Goal: Task Accomplishment & Management: Complete application form

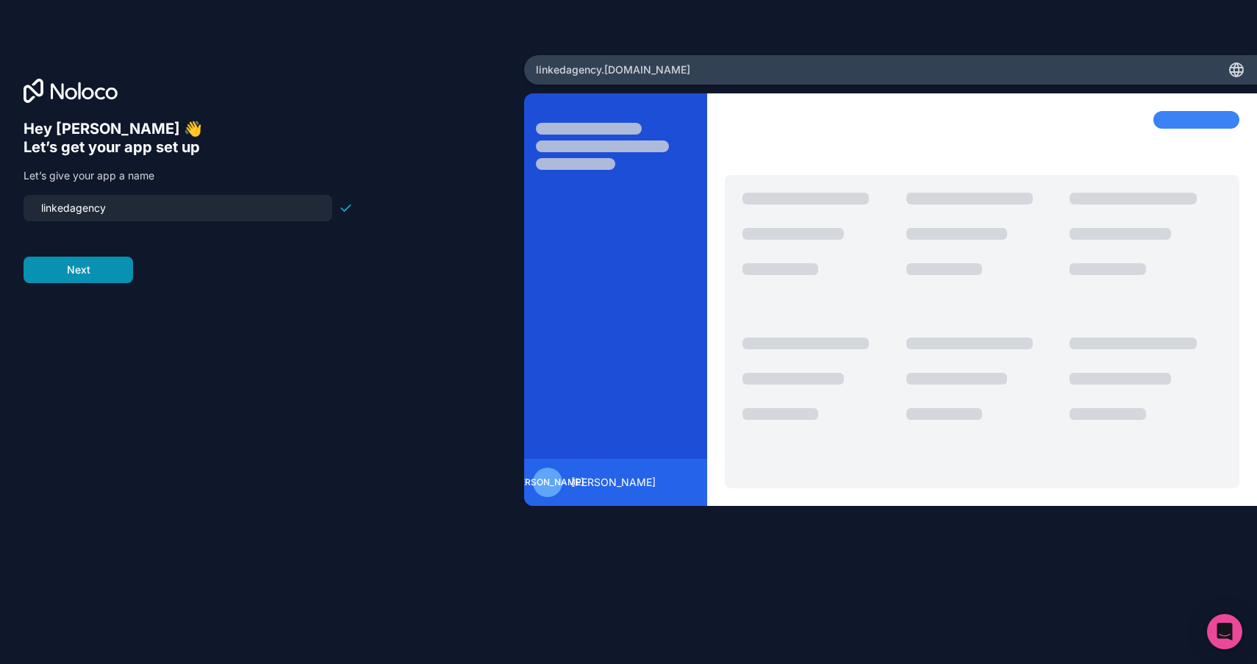
click at [107, 271] on button "Next" at bounding box center [79, 270] width 110 height 26
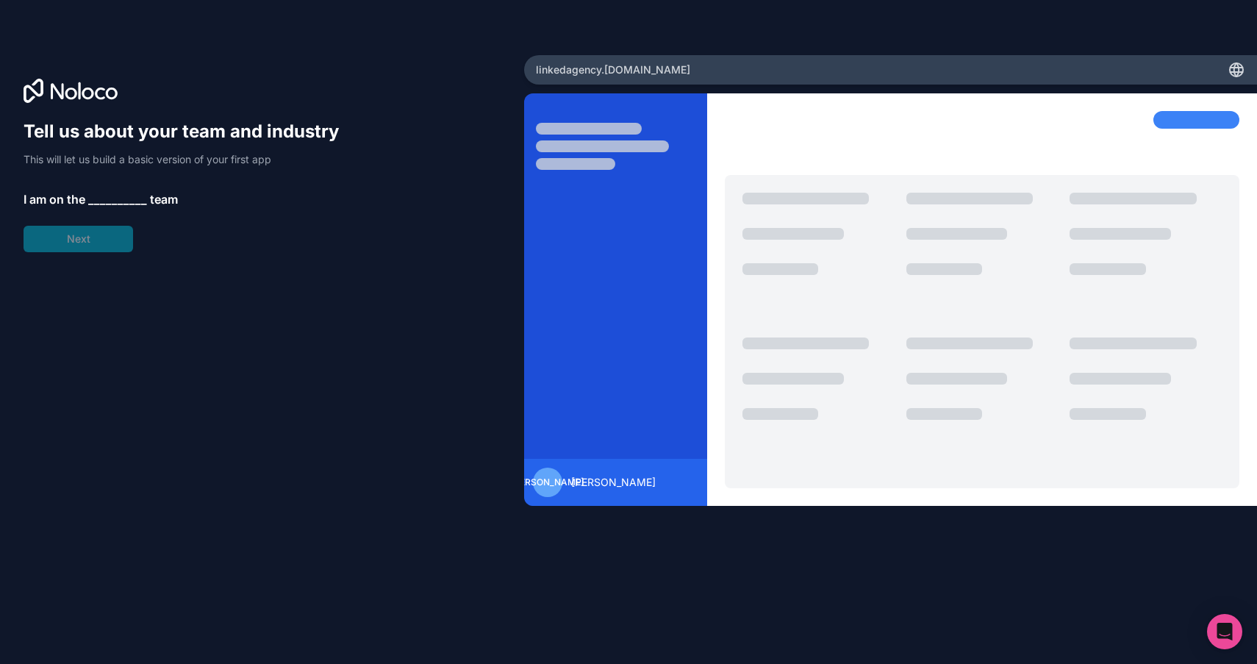
click at [115, 204] on span "__________" at bounding box center [117, 199] width 59 height 18
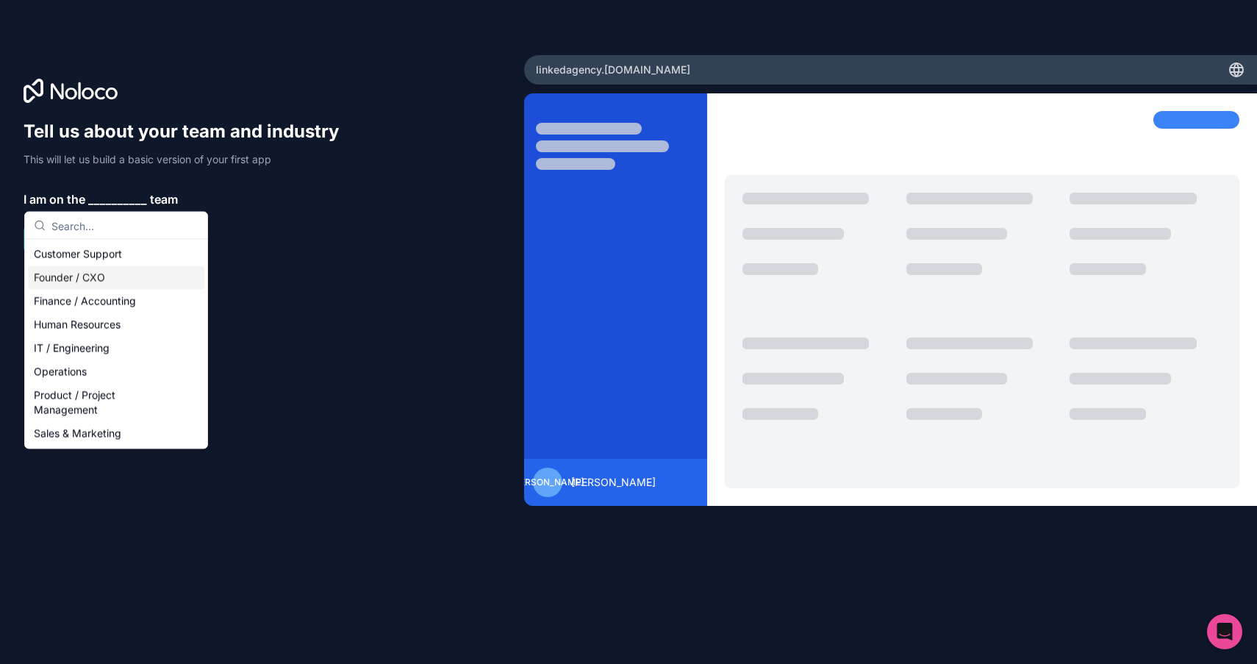
click at [101, 271] on div "Founder / CXO" at bounding box center [116, 278] width 176 height 24
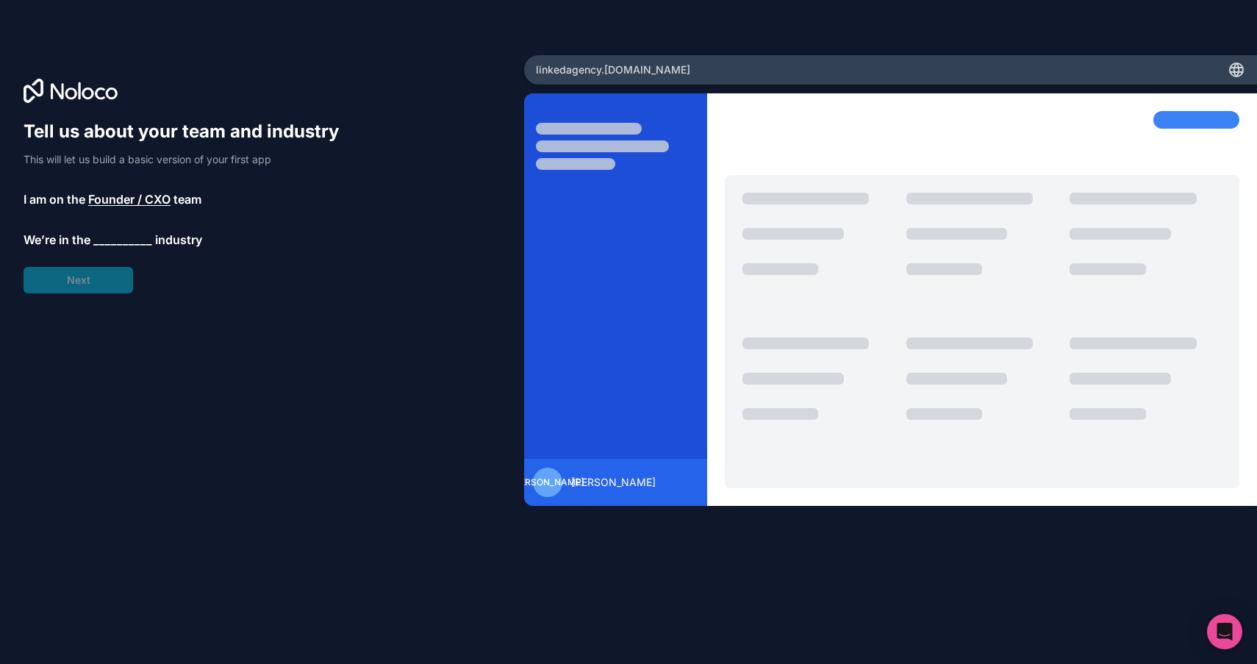
click at [96, 256] on div "Tell us about your team and industry This will let us build a basic version of …" at bounding box center [188, 206] width 329 height 173
click at [101, 234] on span "__________" at bounding box center [122, 241] width 59 height 18
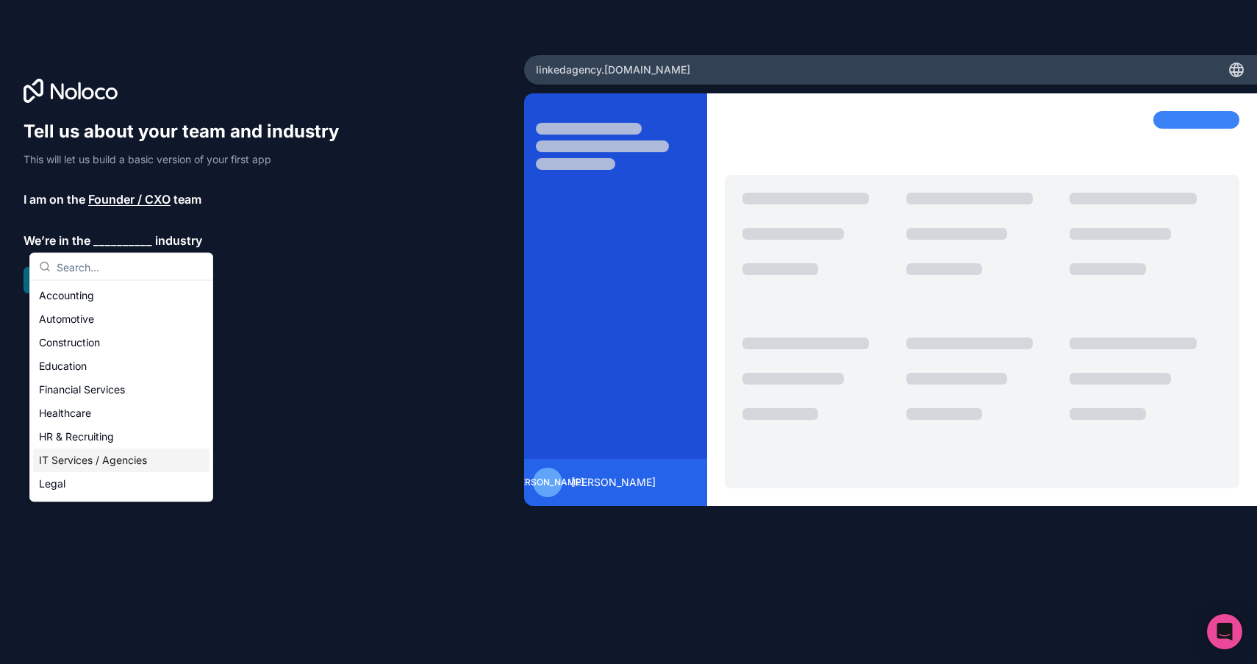
click at [109, 468] on div "IT Services / Agencies" at bounding box center [121, 460] width 176 height 24
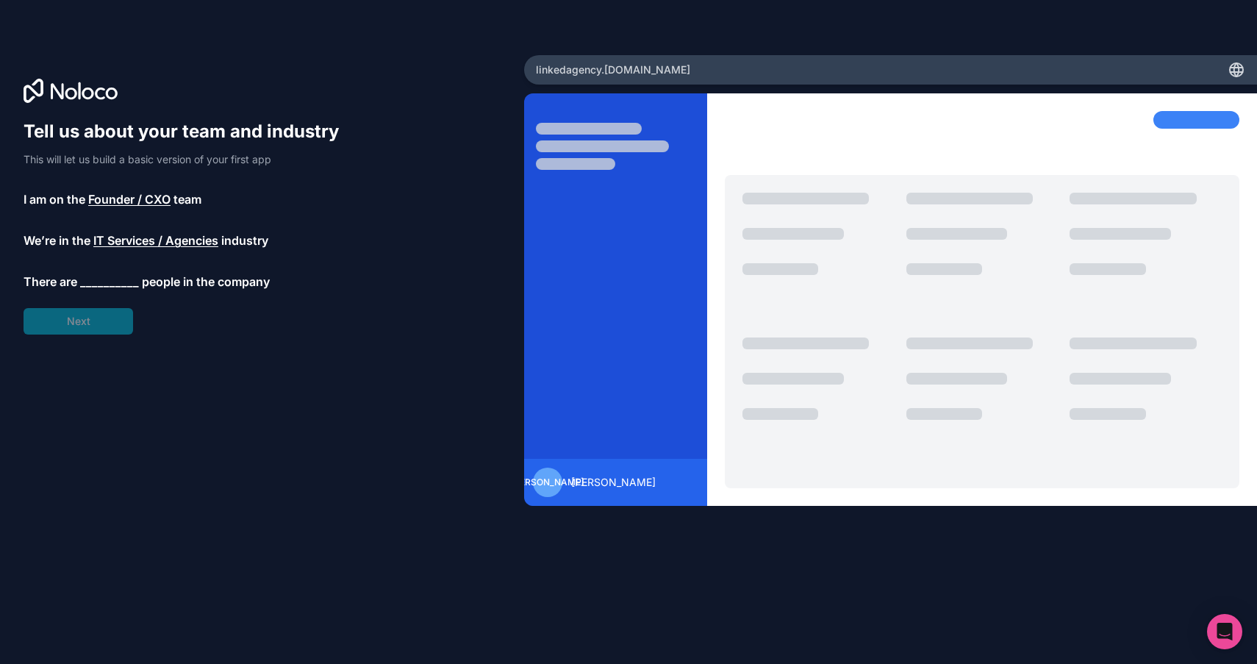
click at [93, 291] on div "Tell us about your team and industry This will let us build a basic version of …" at bounding box center [188, 227] width 329 height 215
click at [100, 284] on span "__________" at bounding box center [109, 282] width 59 height 18
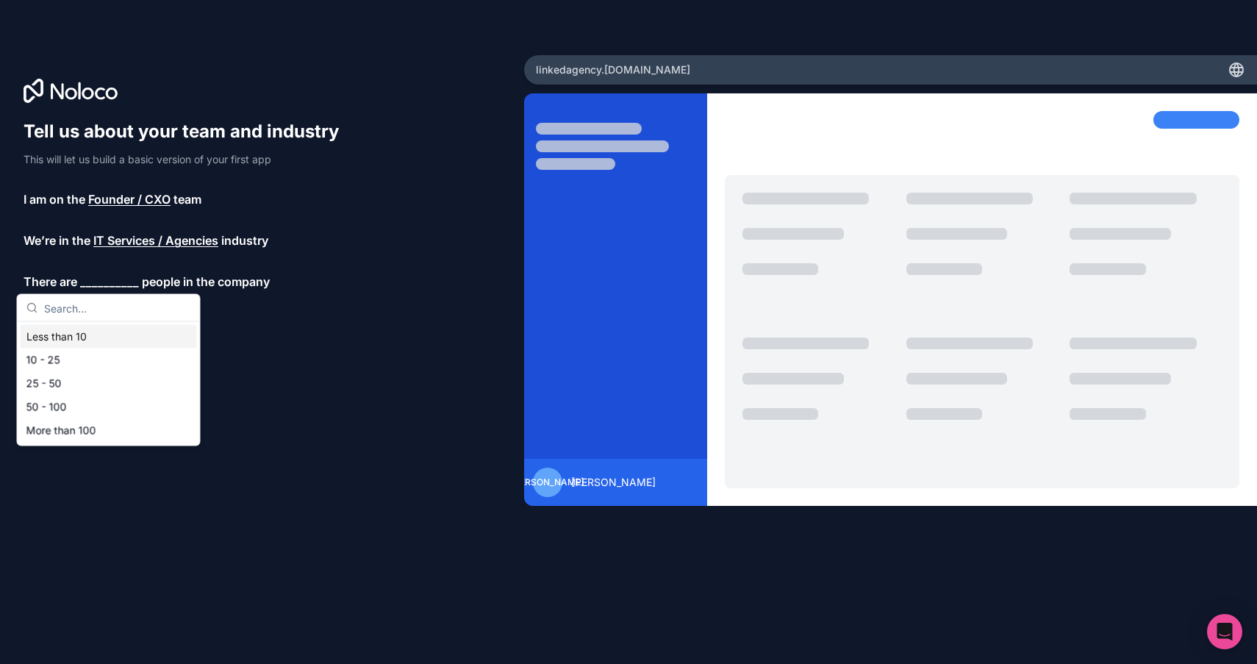
click at [101, 334] on div "Less than 10" at bounding box center [109, 337] width 176 height 24
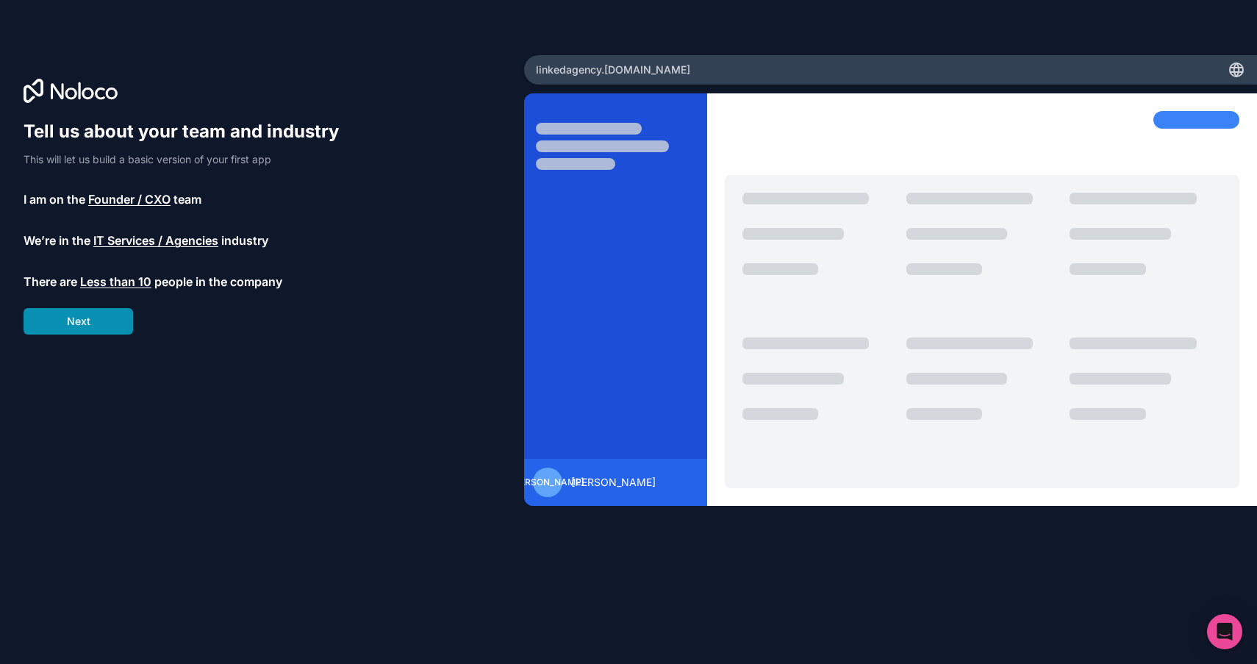
click at [100, 331] on button "Next" at bounding box center [79, 321] width 110 height 26
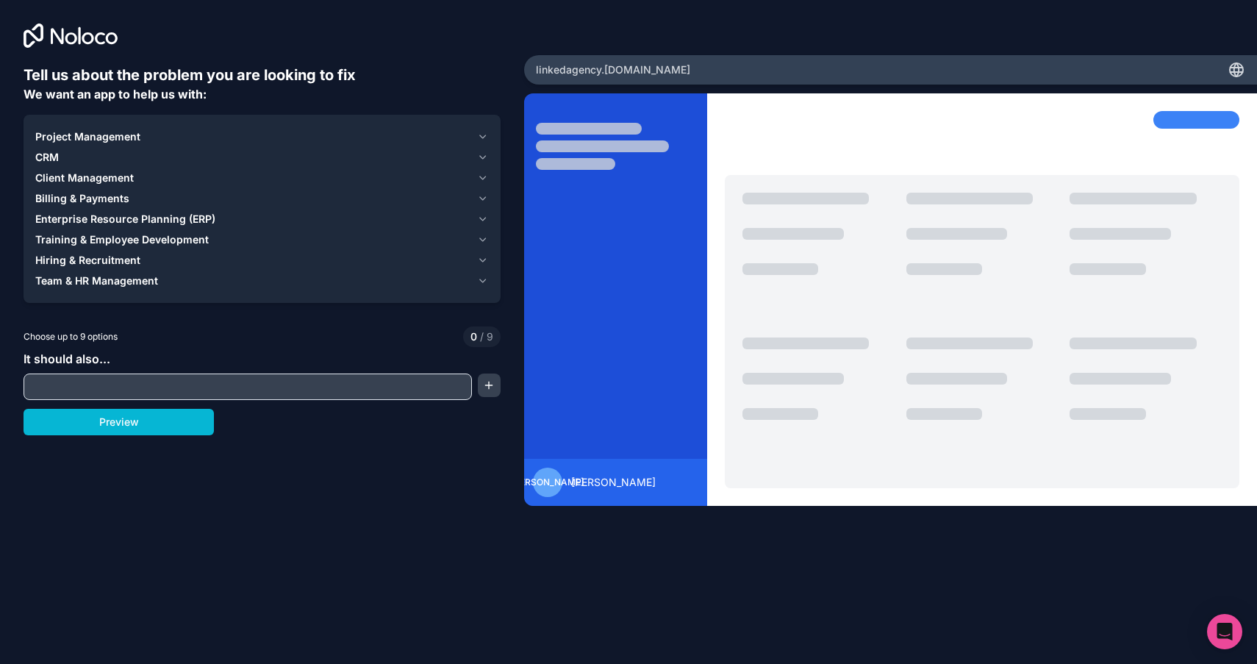
click at [96, 390] on input "text" at bounding box center [247, 386] width 441 height 21
click at [110, 164] on div "CRM" at bounding box center [253, 157] width 436 height 15
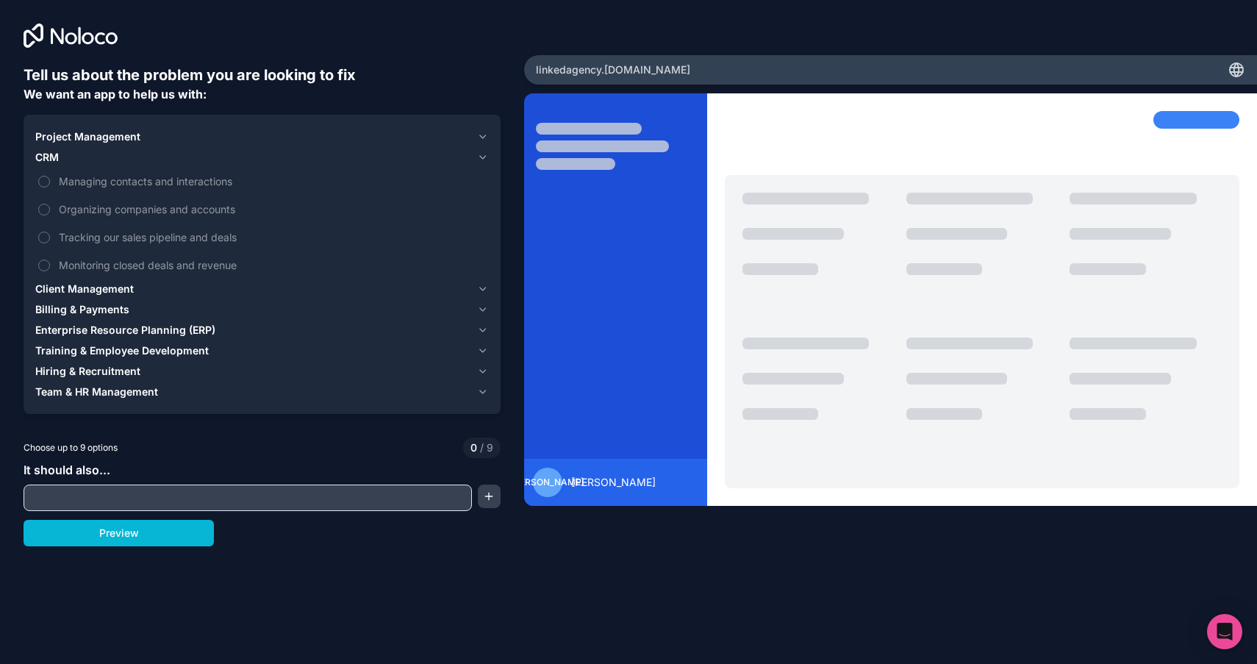
click at [105, 162] on div "CRM" at bounding box center [253, 157] width 436 height 15
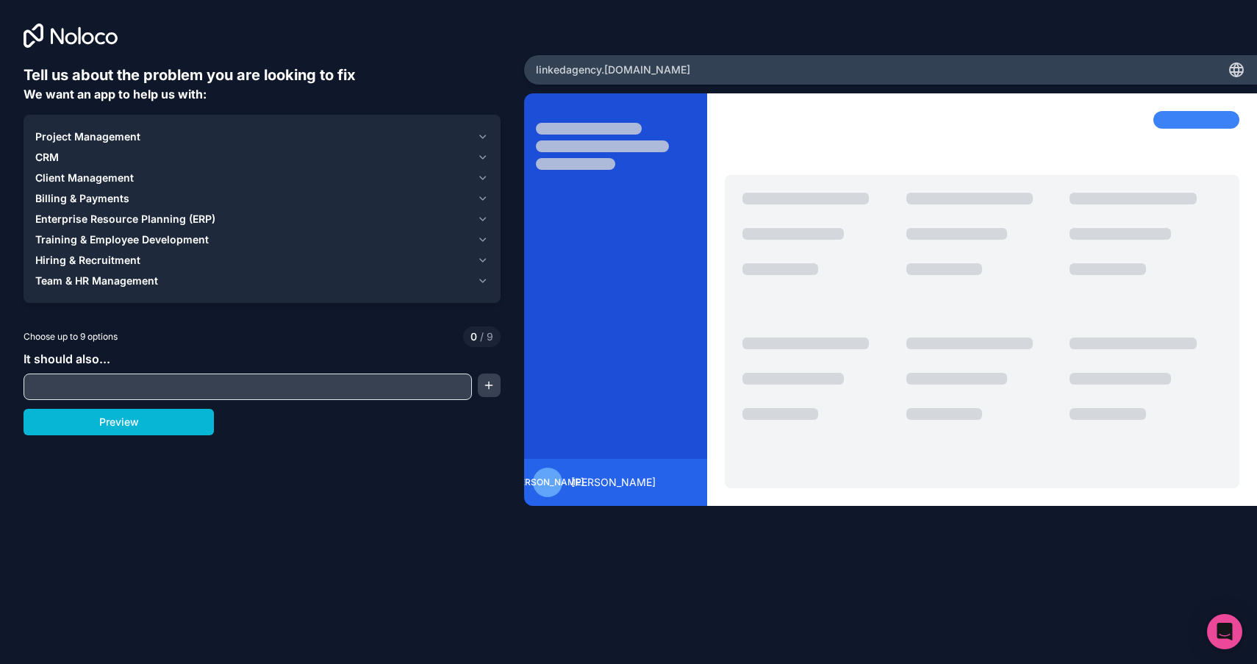
click at [85, 141] on span "Project Management" at bounding box center [87, 136] width 105 height 15
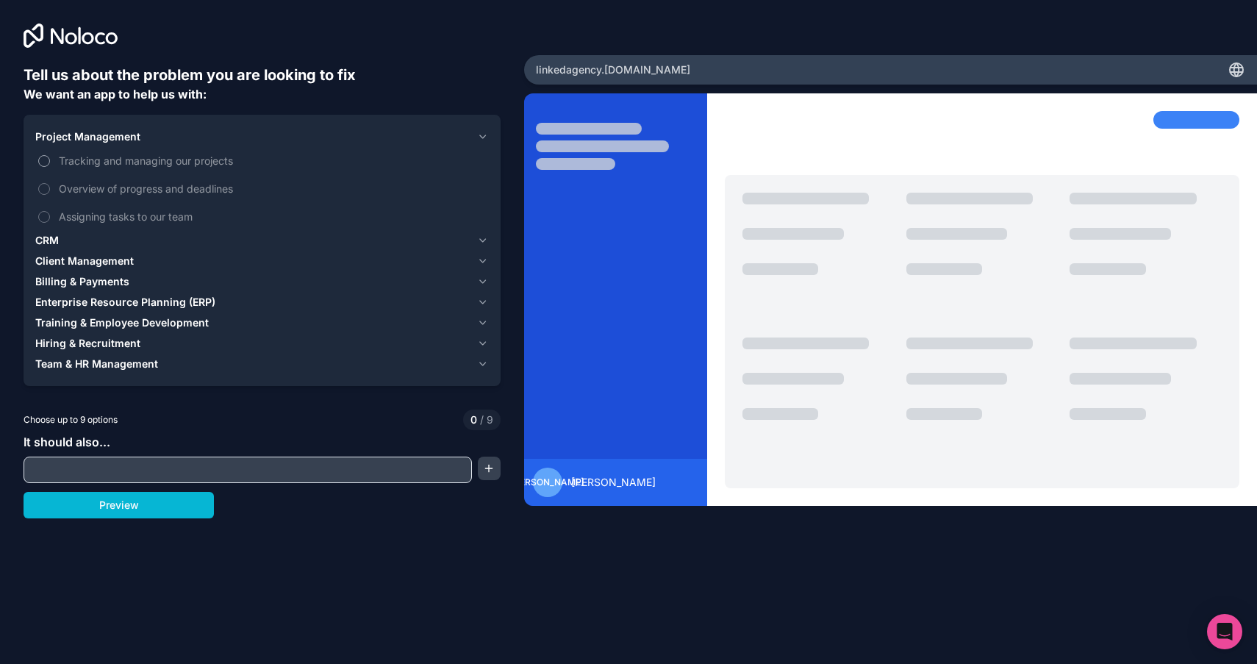
click at [84, 163] on span "Tracking and managing our projects" at bounding box center [272, 160] width 427 height 15
click at [50, 163] on button "Tracking and managing our projects" at bounding box center [44, 161] width 12 height 12
click at [84, 163] on span "Tracking and managing our projects" at bounding box center [272, 160] width 427 height 15
click at [50, 163] on button "Tracking and managing our projects" at bounding box center [44, 161] width 12 height 12
click at [84, 163] on span "Tracking and managing our projects" at bounding box center [272, 160] width 427 height 15
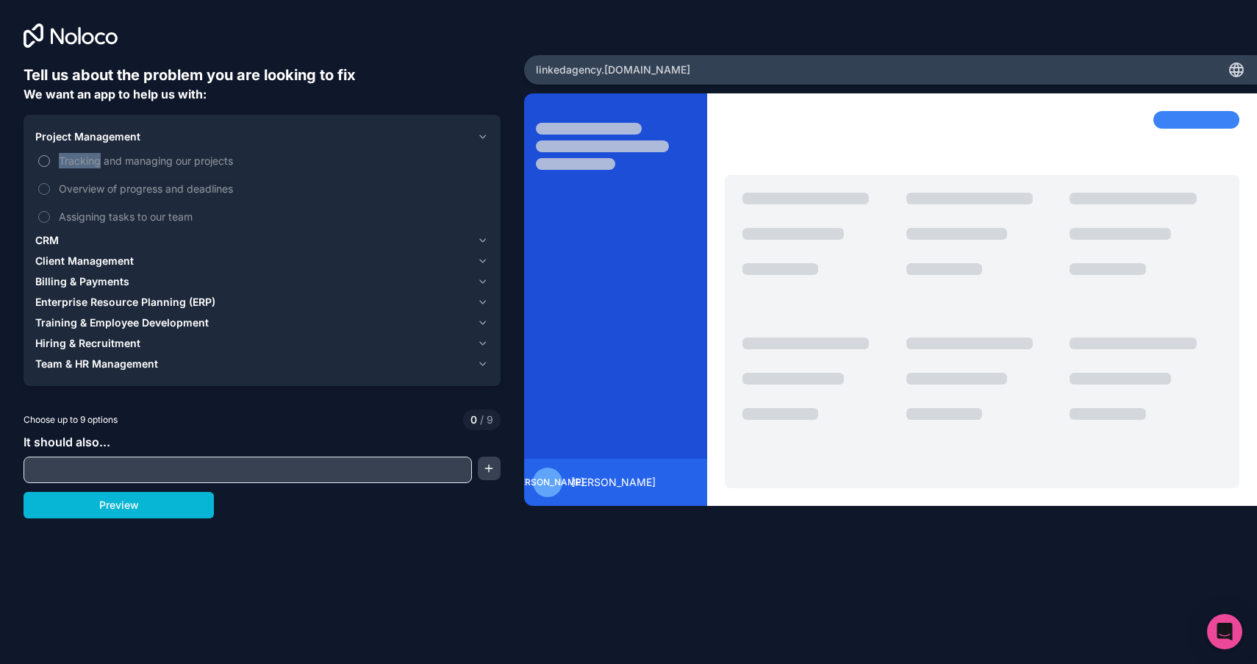
click at [50, 163] on button "Tracking and managing our projects" at bounding box center [44, 161] width 12 height 12
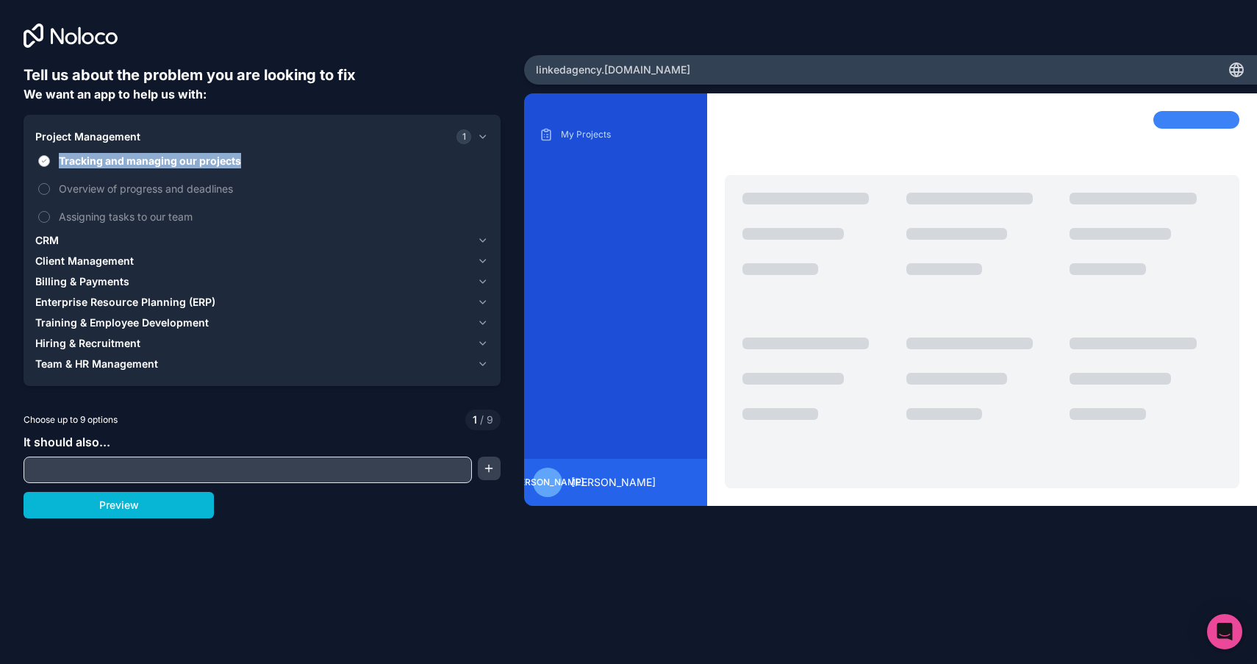
click at [84, 163] on span "Tracking and managing our projects" at bounding box center [272, 160] width 427 height 15
click at [50, 163] on button "Tracking and managing our projects" at bounding box center [44, 161] width 12 height 12
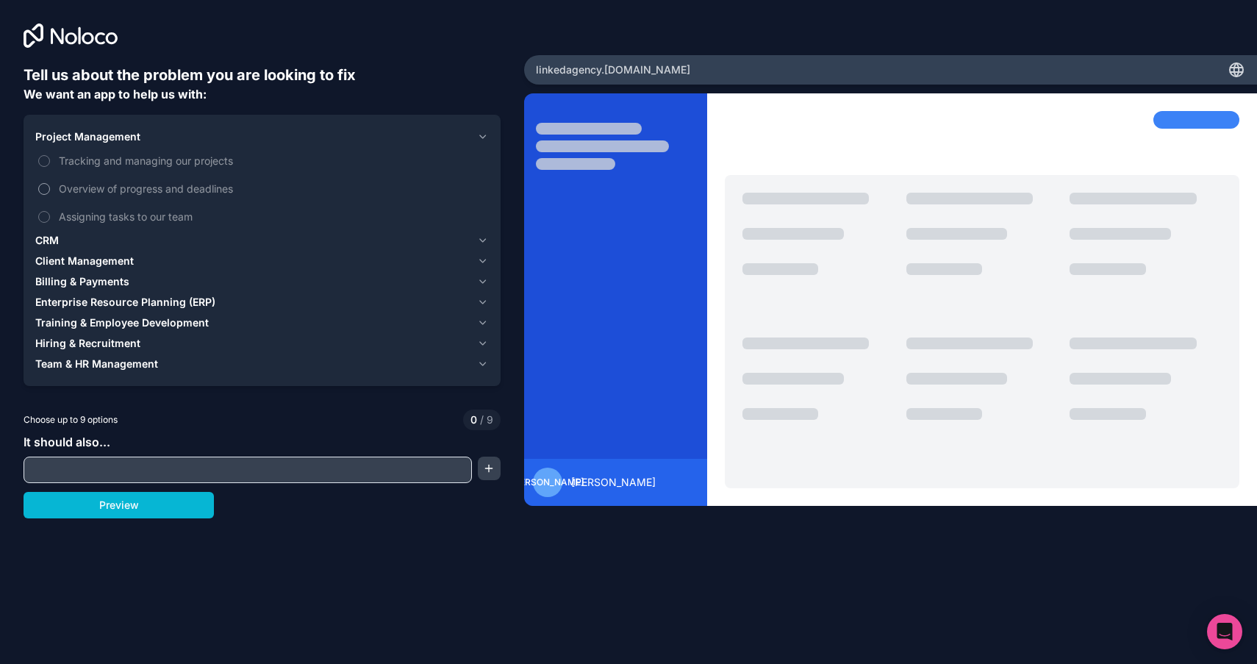
click at [84, 176] on label "Overview of progress and deadlines" at bounding box center [262, 188] width 454 height 27
click at [50, 183] on button "Overview of progress and deadlines" at bounding box center [44, 189] width 12 height 12
click at [84, 179] on label "Overview of progress and deadlines" at bounding box center [262, 188] width 454 height 27
click at [50, 183] on button "Overview of progress and deadlines" at bounding box center [44, 189] width 12 height 12
click at [84, 179] on label "Overview of progress and deadlines" at bounding box center [262, 188] width 454 height 27
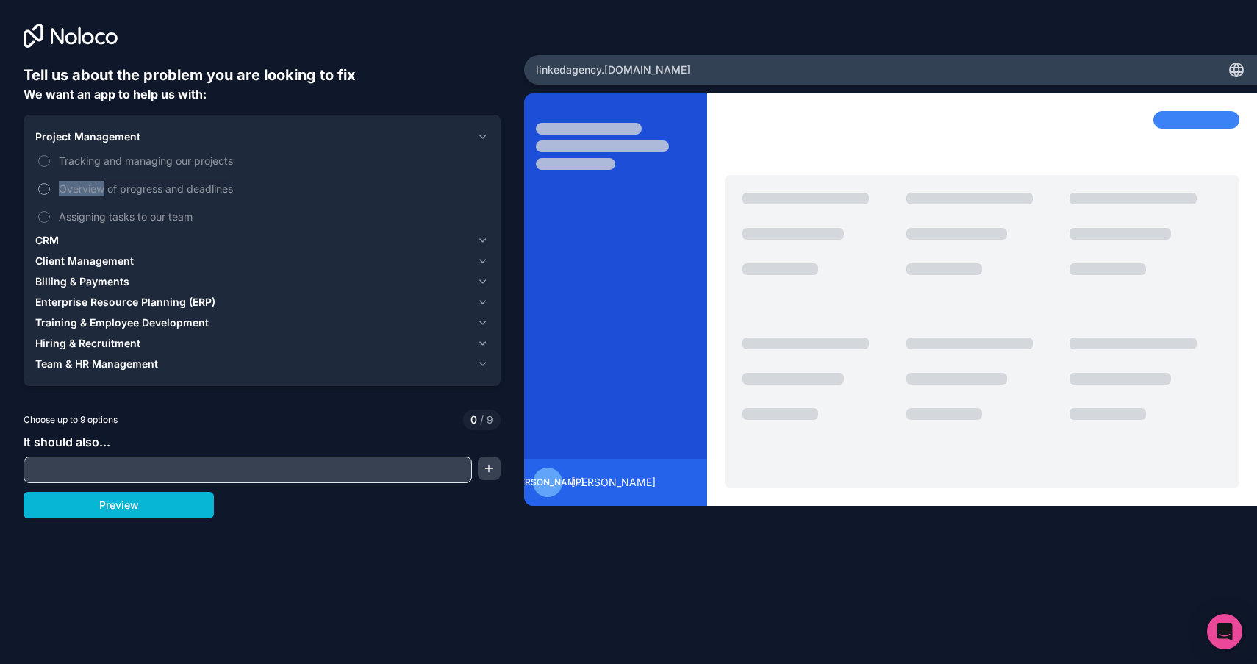
click at [50, 183] on button "Overview of progress and deadlines" at bounding box center [44, 189] width 12 height 12
click at [84, 179] on label "Overview of progress and deadlines" at bounding box center [262, 188] width 454 height 27
click at [50, 183] on button "Overview of progress and deadlines" at bounding box center [44, 189] width 12 height 12
click at [109, 142] on span "Project Management" at bounding box center [87, 136] width 105 height 15
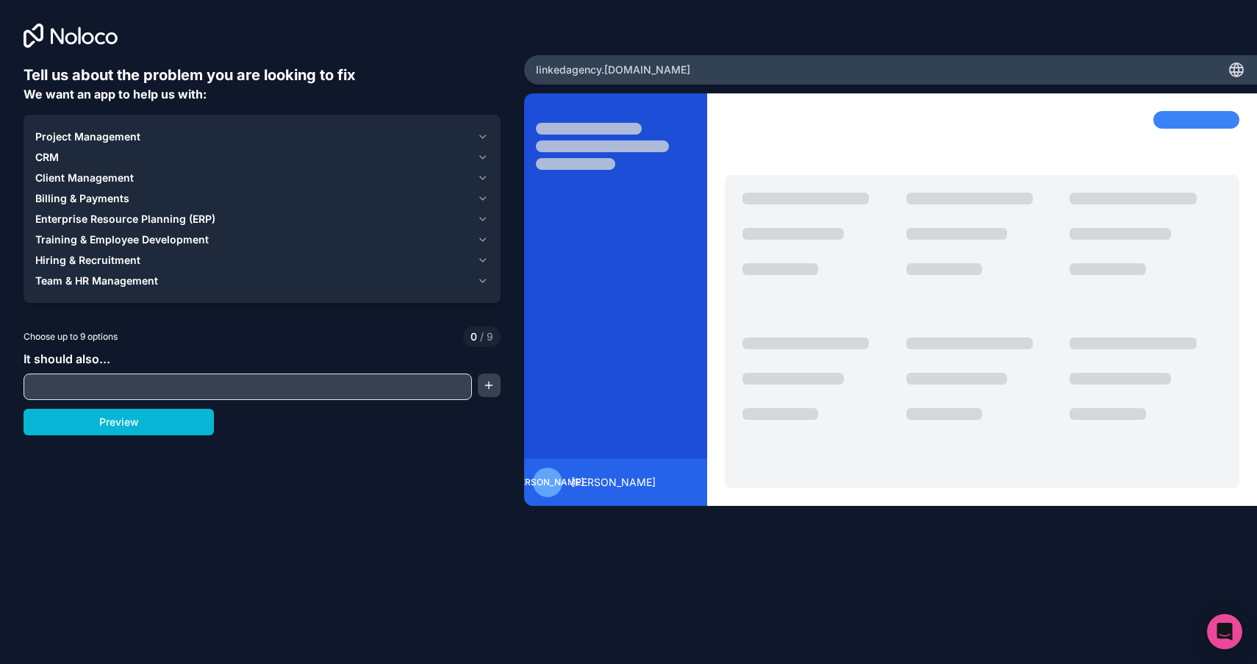
click at [96, 174] on span "Client Management" at bounding box center [84, 178] width 99 height 15
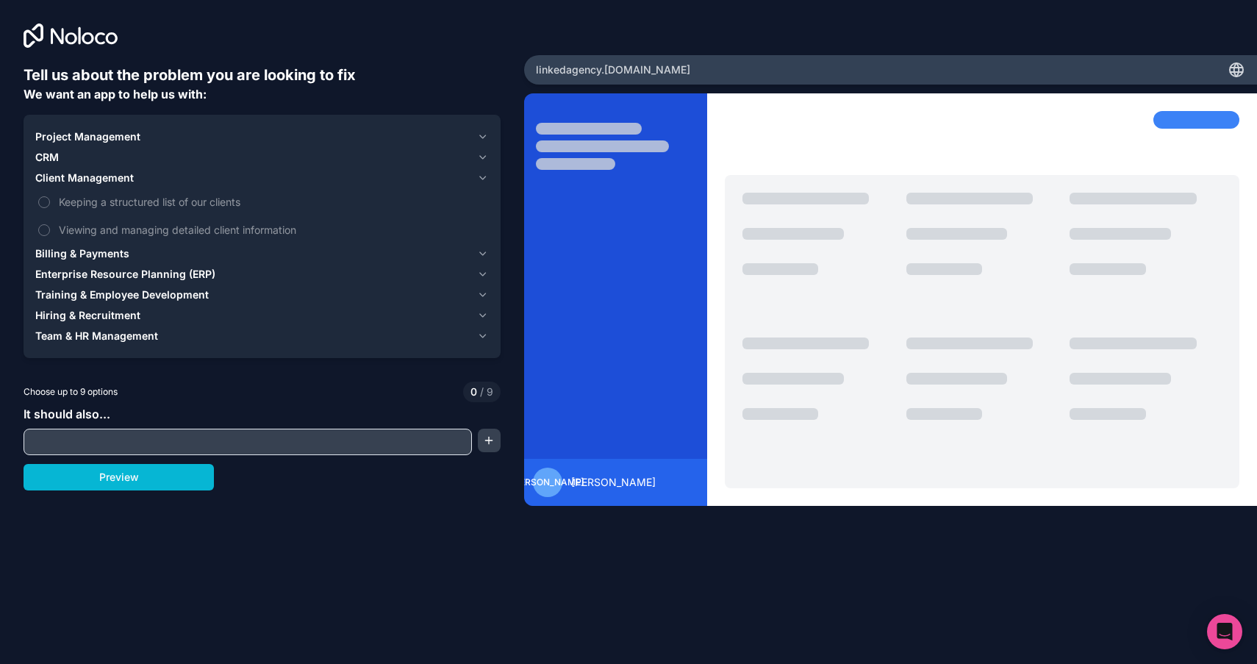
click at [135, 159] on div "CRM" at bounding box center [253, 157] width 436 height 15
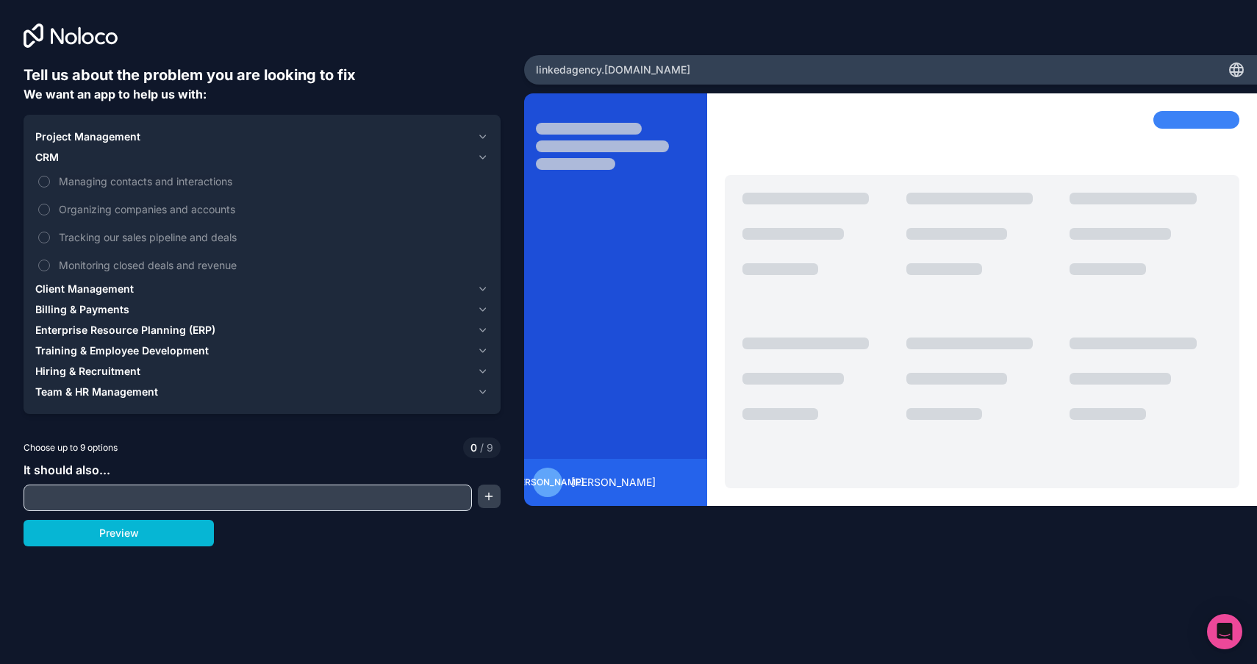
click at [158, 154] on div "CRM" at bounding box center [253, 157] width 436 height 15
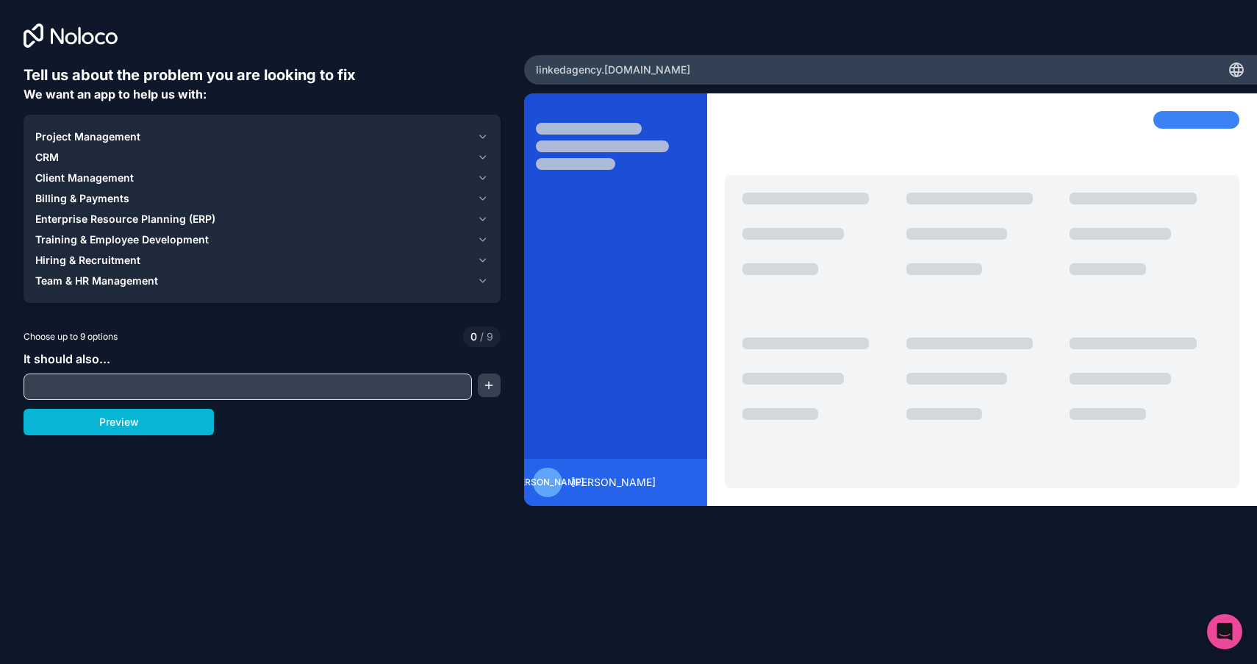
click at [102, 173] on span "Client Management" at bounding box center [84, 178] width 99 height 15
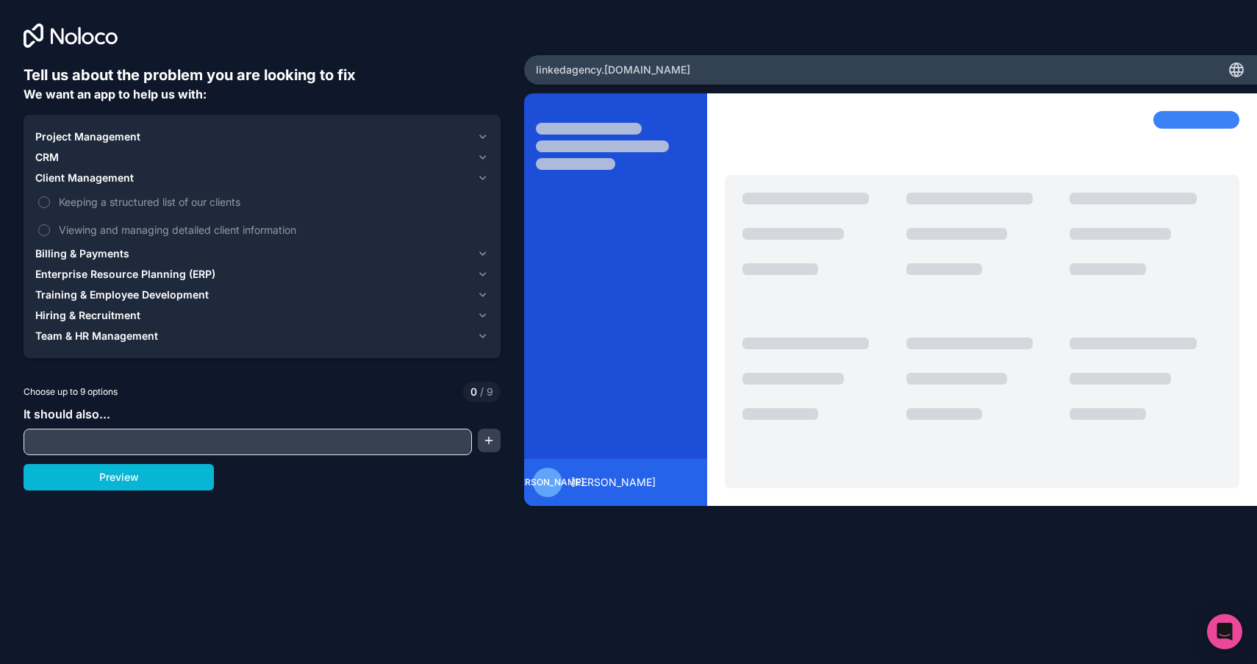
click at [102, 173] on span "Client Management" at bounding box center [84, 178] width 99 height 15
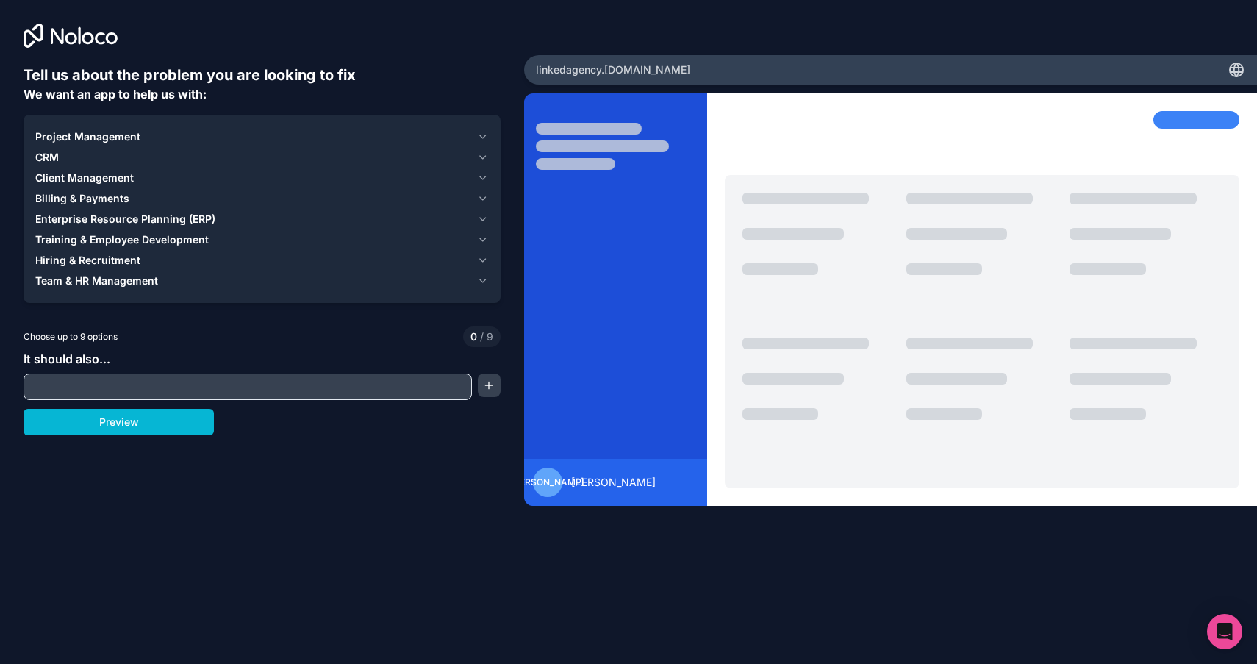
click at [106, 193] on span "Billing & Payments" at bounding box center [82, 198] width 94 height 15
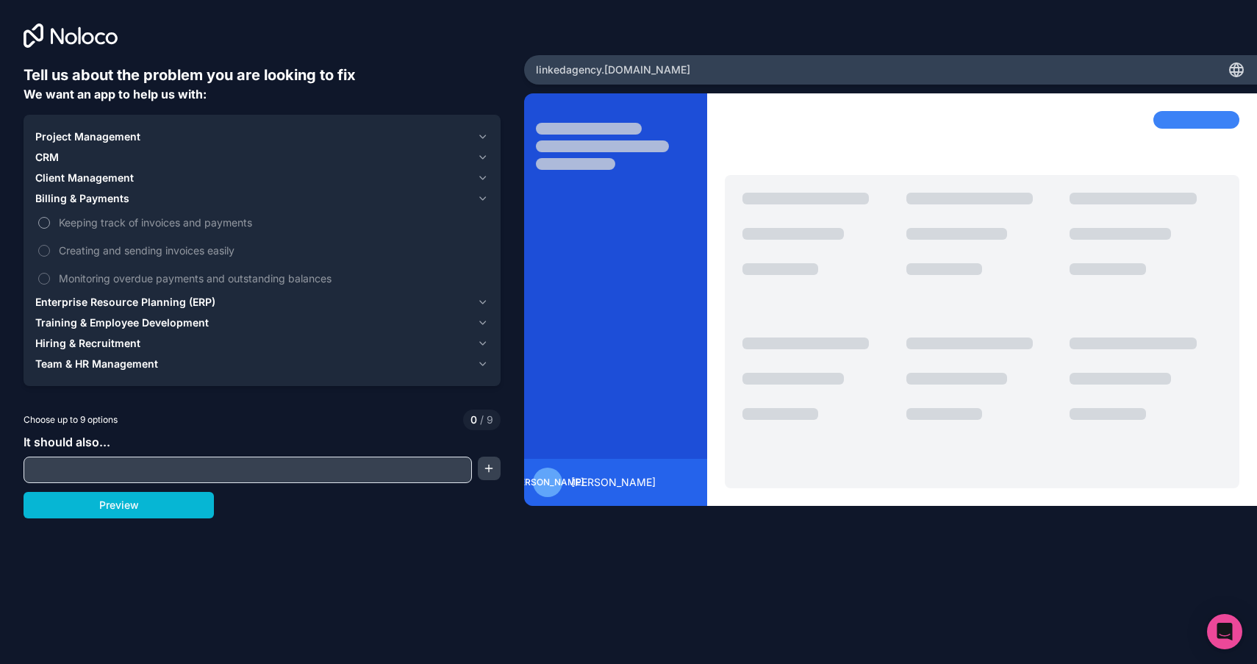
click at [91, 223] on span "Keeping track of invoices and payments" at bounding box center [272, 222] width 427 height 15
click at [50, 223] on button "Keeping track of invoices and payments" at bounding box center [44, 223] width 12 height 12
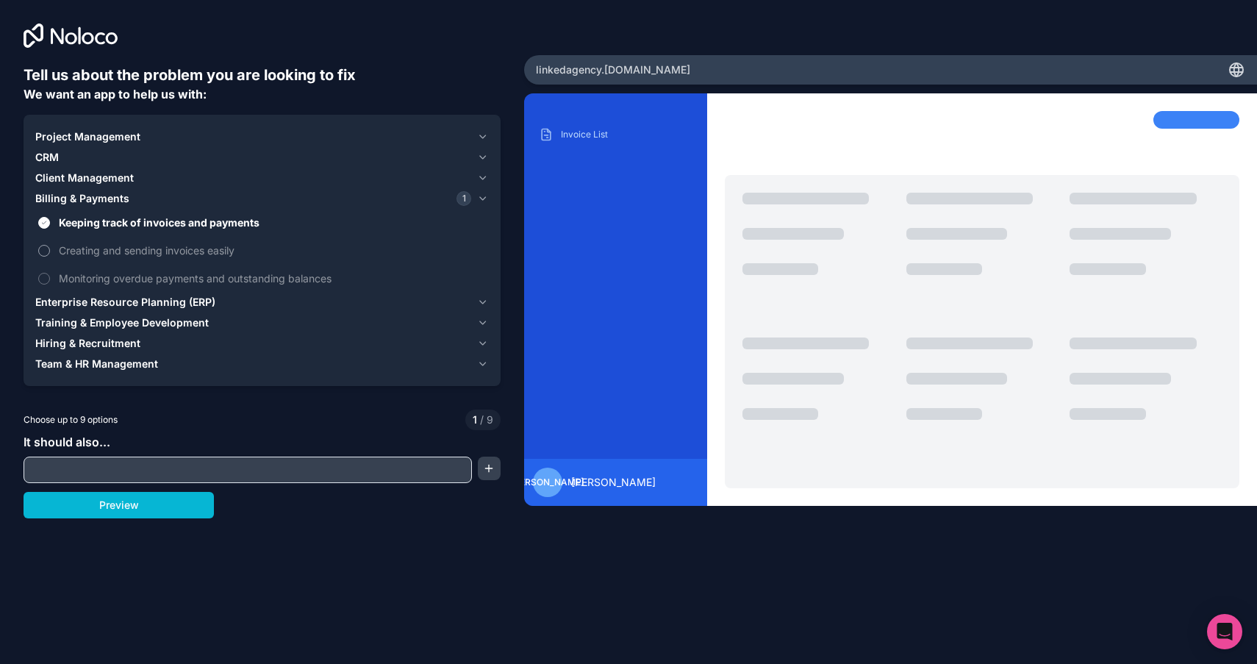
click at [87, 248] on span "Creating and sending invoices easily" at bounding box center [272, 250] width 427 height 15
click at [50, 248] on button "Creating and sending invoices easily" at bounding box center [44, 251] width 12 height 12
click at [87, 248] on span "Creating and sending invoices easily" at bounding box center [272, 250] width 427 height 15
click at [50, 248] on button "Creating and sending invoices easily" at bounding box center [44, 251] width 12 height 12
click at [90, 273] on span "Monitoring overdue payments and outstanding balances" at bounding box center [272, 278] width 427 height 15
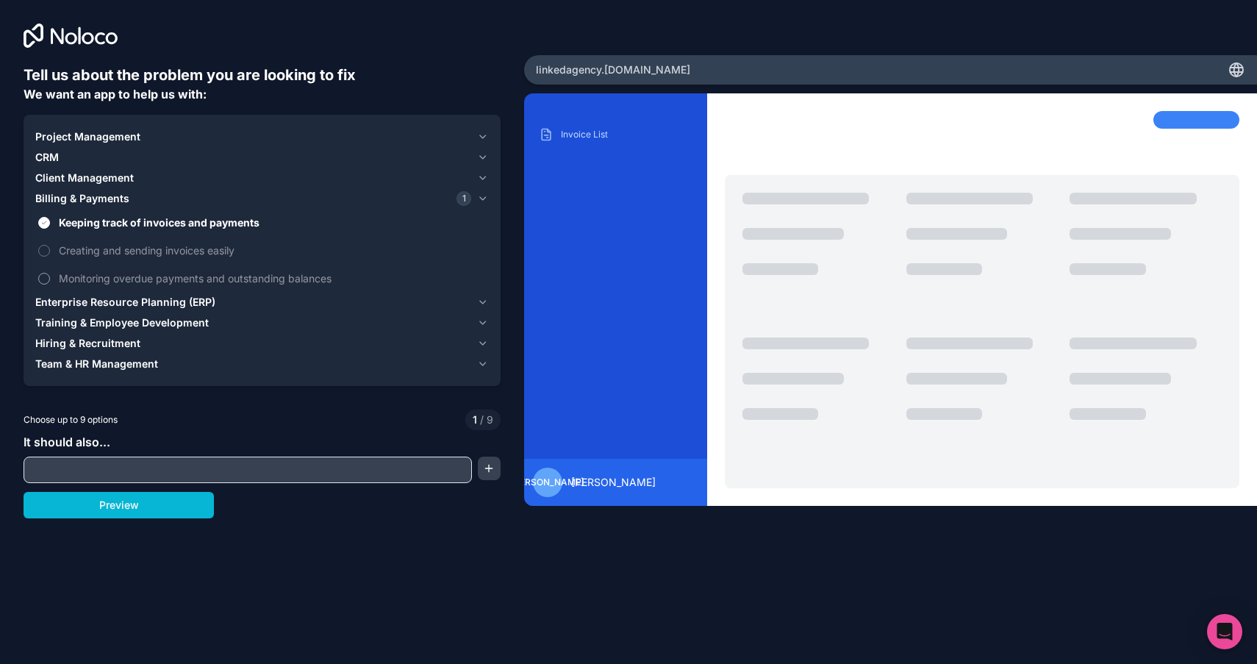
click at [50, 273] on button "Monitoring overdue payments and outstanding balances" at bounding box center [44, 279] width 12 height 12
click at [90, 273] on span "Monitoring overdue payments and outstanding balances" at bounding box center [272, 278] width 427 height 15
click at [50, 273] on button "Monitoring overdue payments and outstanding balances" at bounding box center [44, 279] width 12 height 12
click at [122, 192] on span "Billing & Payments" at bounding box center [82, 198] width 94 height 15
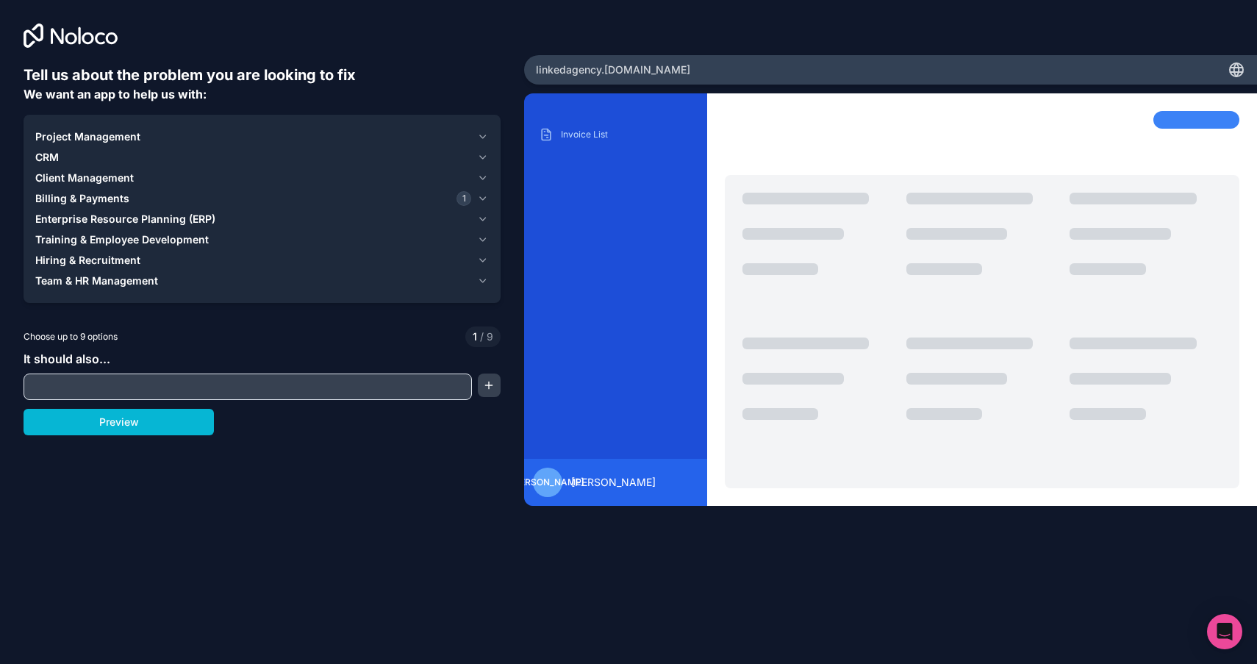
click at [112, 181] on span "Client Management" at bounding box center [84, 178] width 99 height 15
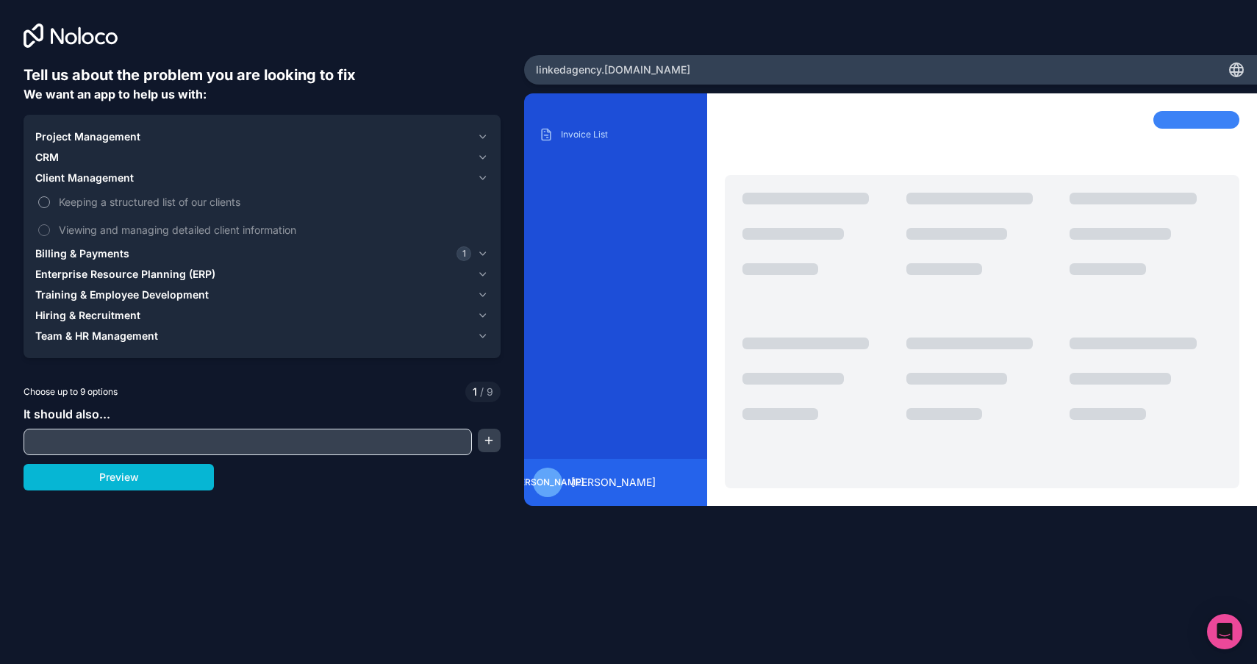
click at [101, 202] on span "Keeping a structured list of our clients" at bounding box center [272, 201] width 427 height 15
click at [50, 202] on button "Keeping a structured list of our clients" at bounding box center [44, 202] width 12 height 12
click at [101, 202] on span "Keeping a structured list of our clients" at bounding box center [272, 201] width 427 height 15
click at [50, 202] on button "Keeping a structured list of our clients" at bounding box center [44, 202] width 12 height 12
click at [105, 227] on span "Viewing and managing detailed client information" at bounding box center [272, 229] width 427 height 15
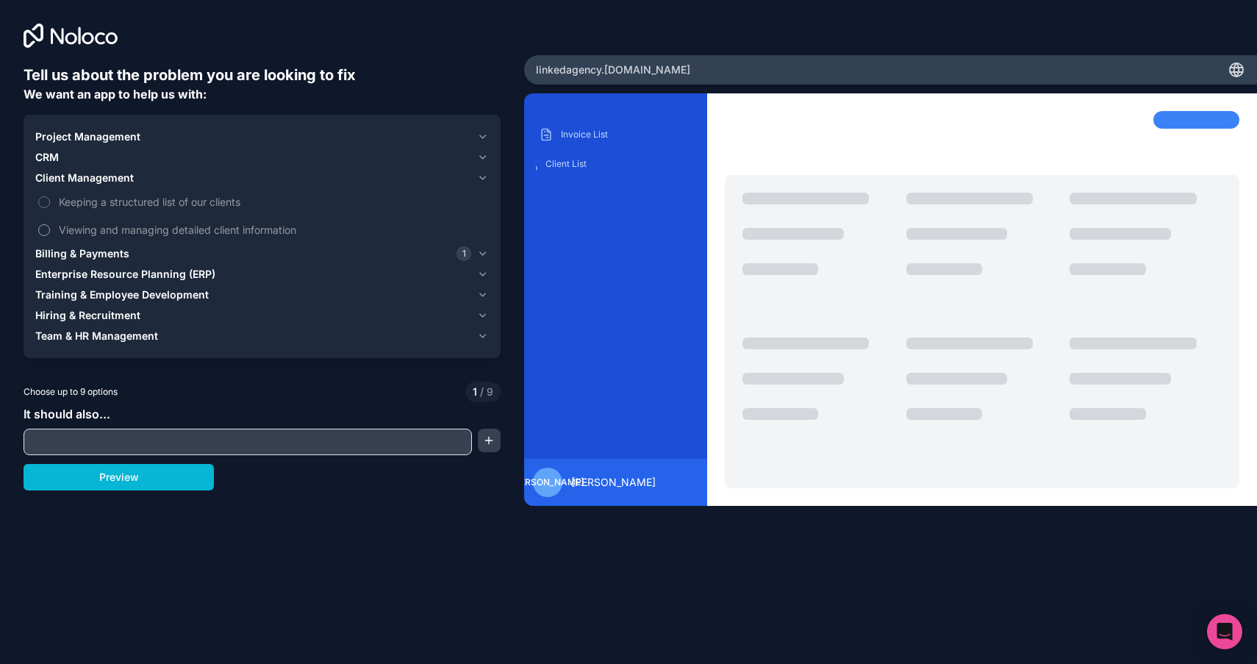
click at [50, 227] on button "Viewing and managing detailed client information" at bounding box center [44, 230] width 12 height 12
click at [106, 225] on span "Viewing and managing detailed client information" at bounding box center [272, 229] width 427 height 15
click at [50, 225] on button "Viewing and managing detailed client information" at bounding box center [44, 230] width 12 height 12
click at [101, 269] on span "Enterprise Resource Planning (ERP)" at bounding box center [125, 274] width 180 height 15
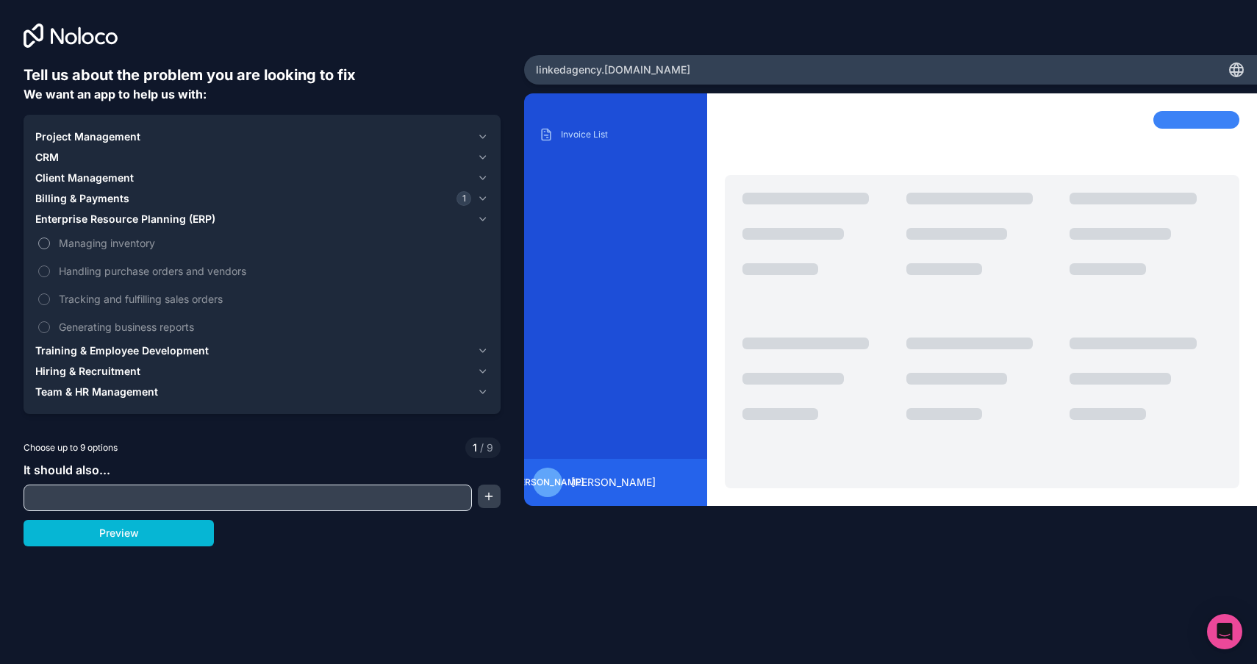
click at [89, 246] on span "Managing inventory" at bounding box center [272, 242] width 427 height 15
click at [50, 246] on button "Managing inventory" at bounding box center [44, 243] width 12 height 12
click at [89, 246] on span "Managing inventory" at bounding box center [272, 242] width 427 height 15
click at [50, 246] on button "Managing inventory" at bounding box center [44, 243] width 12 height 12
click at [89, 265] on span "Handling purchase orders and vendors" at bounding box center [272, 270] width 427 height 15
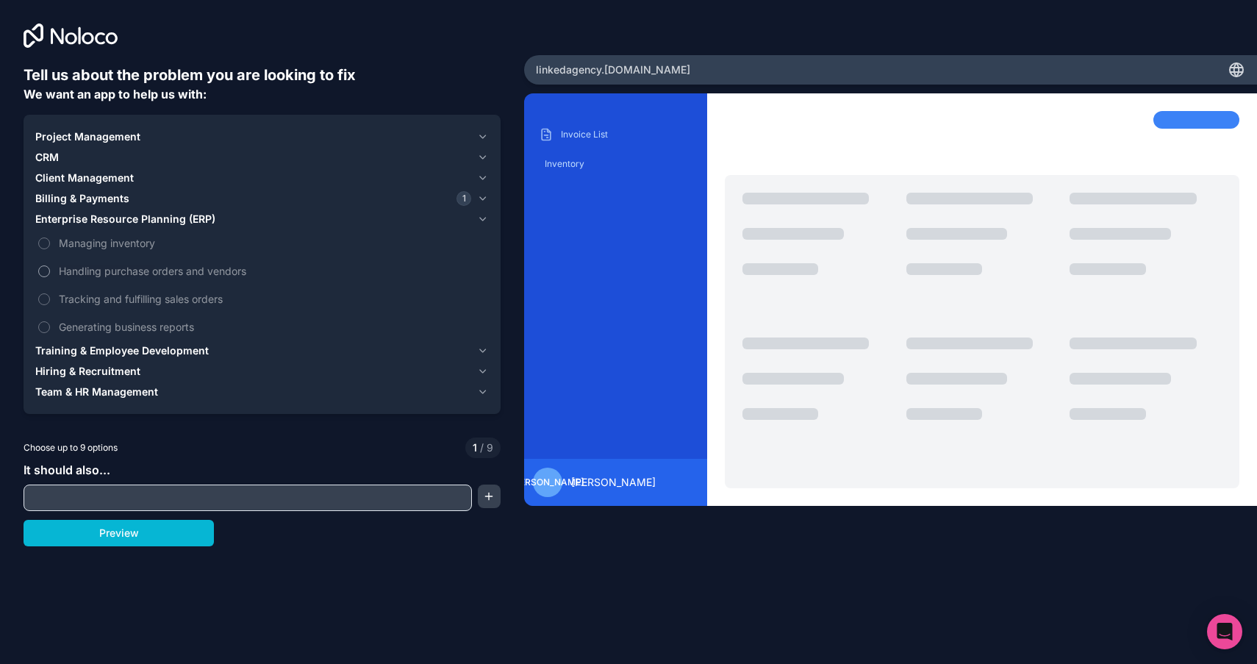
click at [50, 265] on button "Handling purchase orders and vendors" at bounding box center [44, 271] width 12 height 12
click at [90, 265] on span "Handling purchase orders and vendors" at bounding box center [272, 270] width 427 height 15
click at [50, 265] on button "Handling purchase orders and vendors" at bounding box center [44, 271] width 12 height 12
click at [91, 298] on span "Tracking and fulfilling sales orders" at bounding box center [272, 298] width 427 height 15
click at [50, 298] on button "Tracking and fulfilling sales orders" at bounding box center [44, 299] width 12 height 12
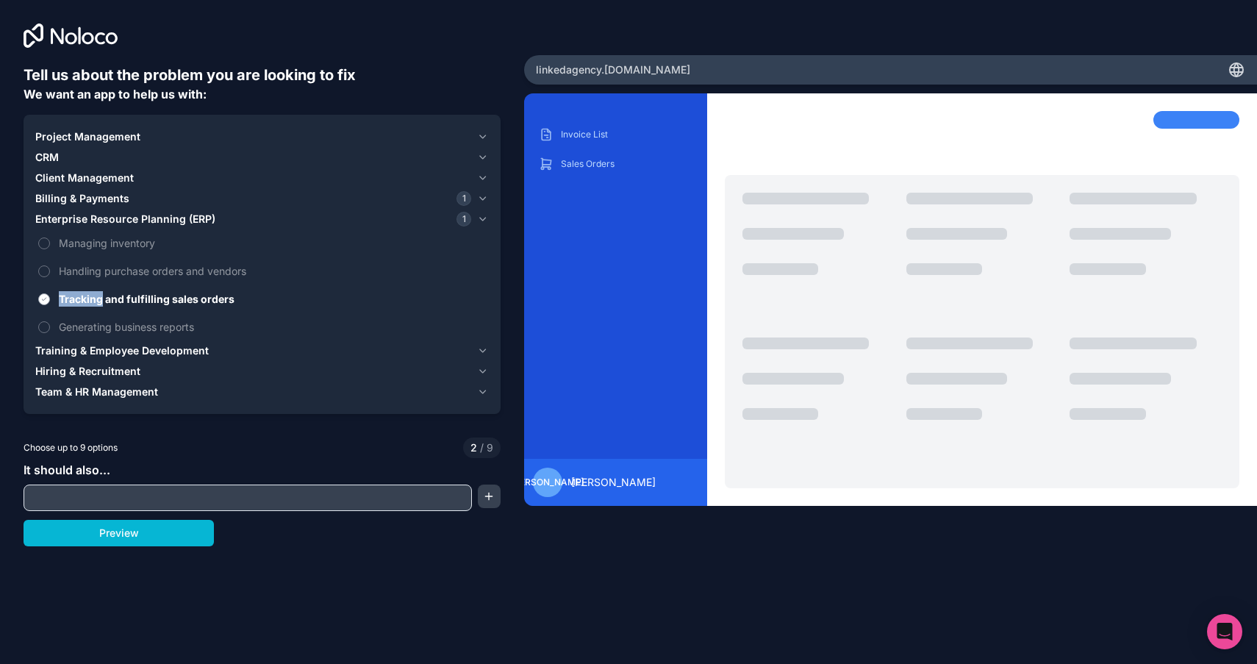
click at [91, 298] on span "Tracking and fulfilling sales orders" at bounding box center [272, 298] width 427 height 15
click at [50, 298] on button "Tracking and fulfilling sales orders" at bounding box center [44, 299] width 12 height 12
click at [91, 326] on span "Generating business reports" at bounding box center [272, 326] width 427 height 15
click at [50, 326] on button "Generating business reports" at bounding box center [44, 327] width 12 height 12
click at [91, 326] on span "Generating business reports" at bounding box center [272, 326] width 427 height 15
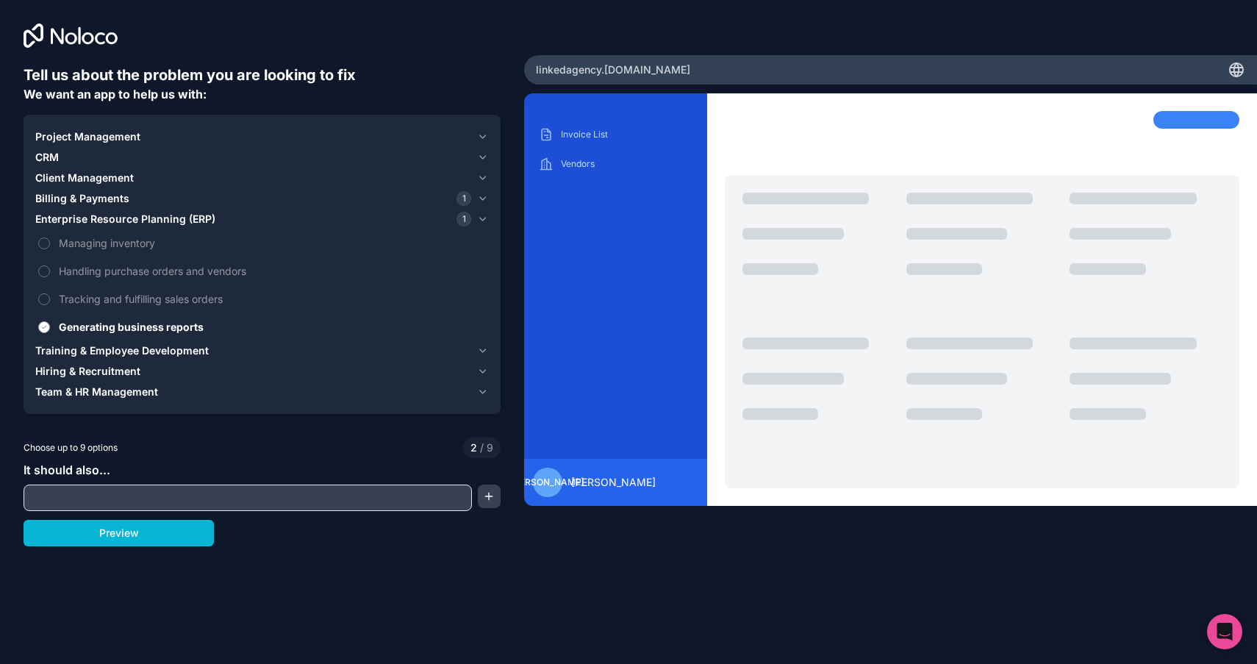
click at [50, 326] on button "Generating business reports" at bounding box center [44, 327] width 12 height 12
click at [97, 348] on span "Training & Employee Development" at bounding box center [121, 350] width 173 height 15
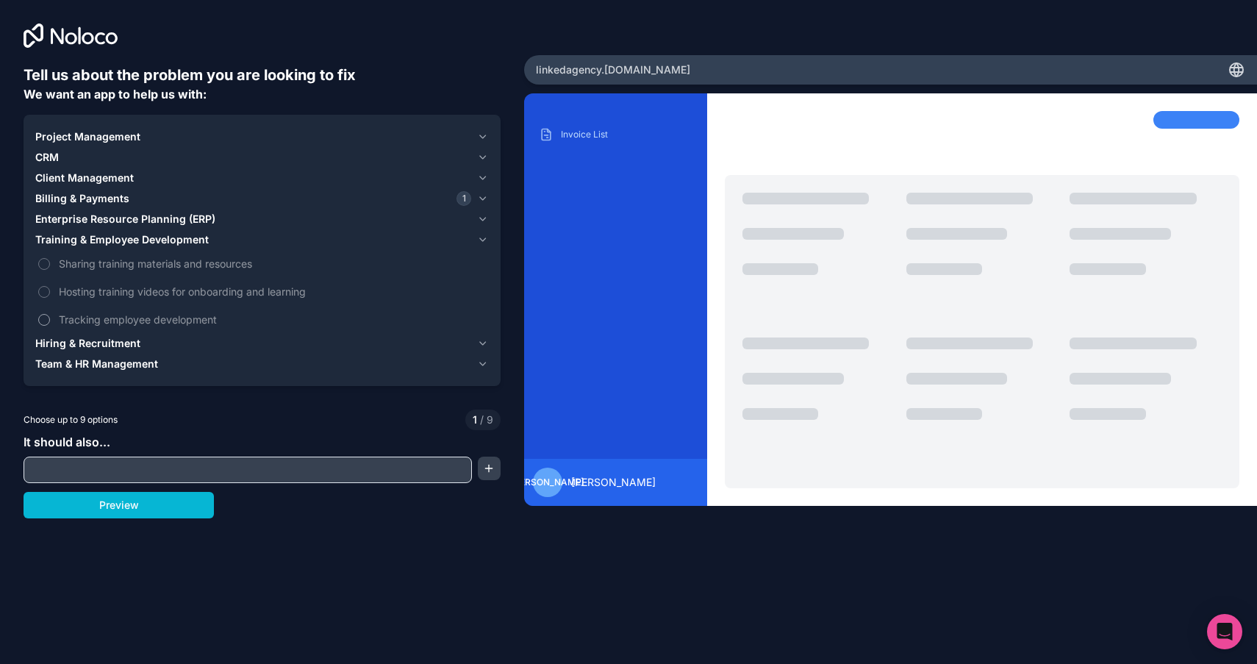
click at [135, 315] on span "Tracking employee development" at bounding box center [272, 319] width 427 height 15
click at [50, 315] on button "Tracking employee development" at bounding box center [44, 320] width 12 height 12
click at [135, 315] on span "Tracking employee development" at bounding box center [272, 319] width 427 height 15
click at [50, 315] on button "Tracking employee development" at bounding box center [44, 320] width 12 height 12
click at [128, 334] on button "Hiring & Recruitment" at bounding box center [262, 343] width 454 height 21
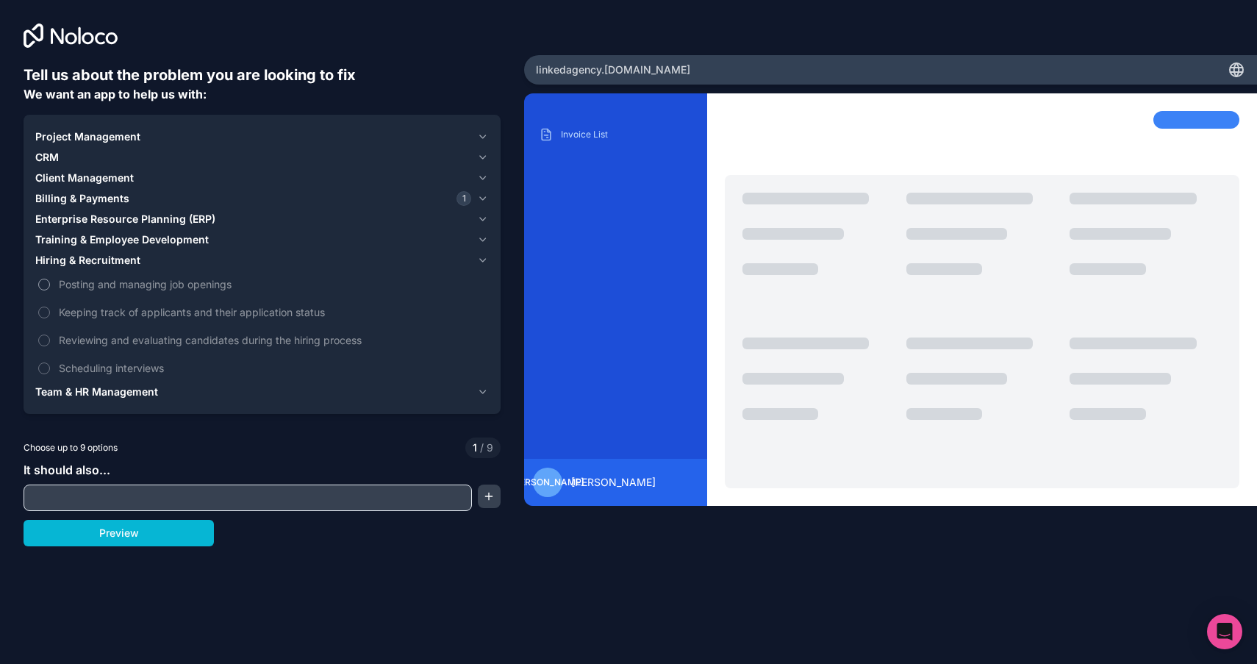
click at [118, 289] on span "Posting and managing job openings" at bounding box center [272, 283] width 427 height 15
click at [50, 289] on button "Posting and managing job openings" at bounding box center [44, 285] width 12 height 12
click at [118, 289] on span "Posting and managing job openings" at bounding box center [272, 283] width 427 height 15
click at [50, 289] on button "Posting and managing job openings" at bounding box center [44, 285] width 12 height 12
click at [118, 298] on div "Posting and managing job openings Keeping track of applicants and their applica…" at bounding box center [262, 326] width 454 height 111
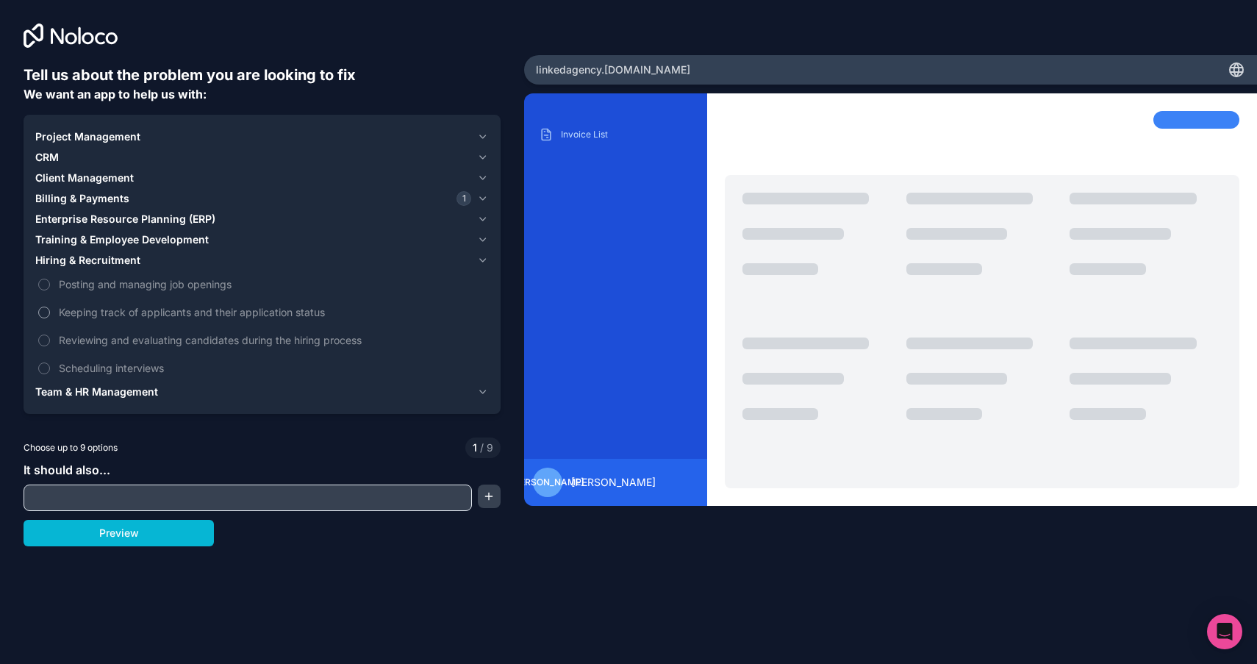
click at [118, 306] on span "Keeping track of applicants and their application status" at bounding box center [272, 311] width 427 height 15
click at [50, 307] on button "Keeping track of applicants and their application status" at bounding box center [44, 313] width 12 height 12
click at [118, 306] on span "Keeping track of applicants and their application status" at bounding box center [272, 311] width 427 height 15
click at [50, 307] on button "Keeping track of applicants and their application status" at bounding box center [44, 313] width 12 height 12
click at [83, 393] on span "Team & HR Management" at bounding box center [96, 391] width 123 height 15
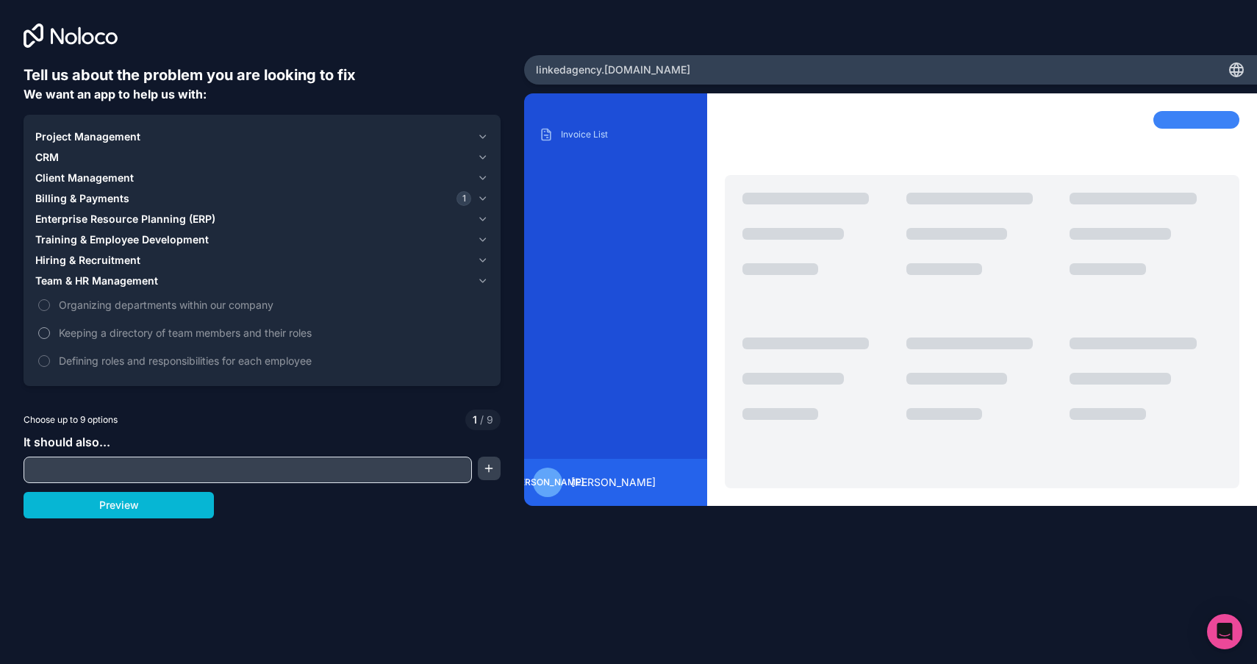
click at [87, 320] on label "Keeping a directory of team members and their roles" at bounding box center [262, 332] width 454 height 27
click at [50, 327] on button "Keeping a directory of team members and their roles" at bounding box center [44, 333] width 12 height 12
click at [94, 310] on span "Organizing departments within our company" at bounding box center [272, 304] width 427 height 15
click at [50, 310] on button "Organizing departments within our company" at bounding box center [44, 305] width 12 height 12
click at [95, 310] on span "Organizing departments within our company" at bounding box center [272, 304] width 427 height 15
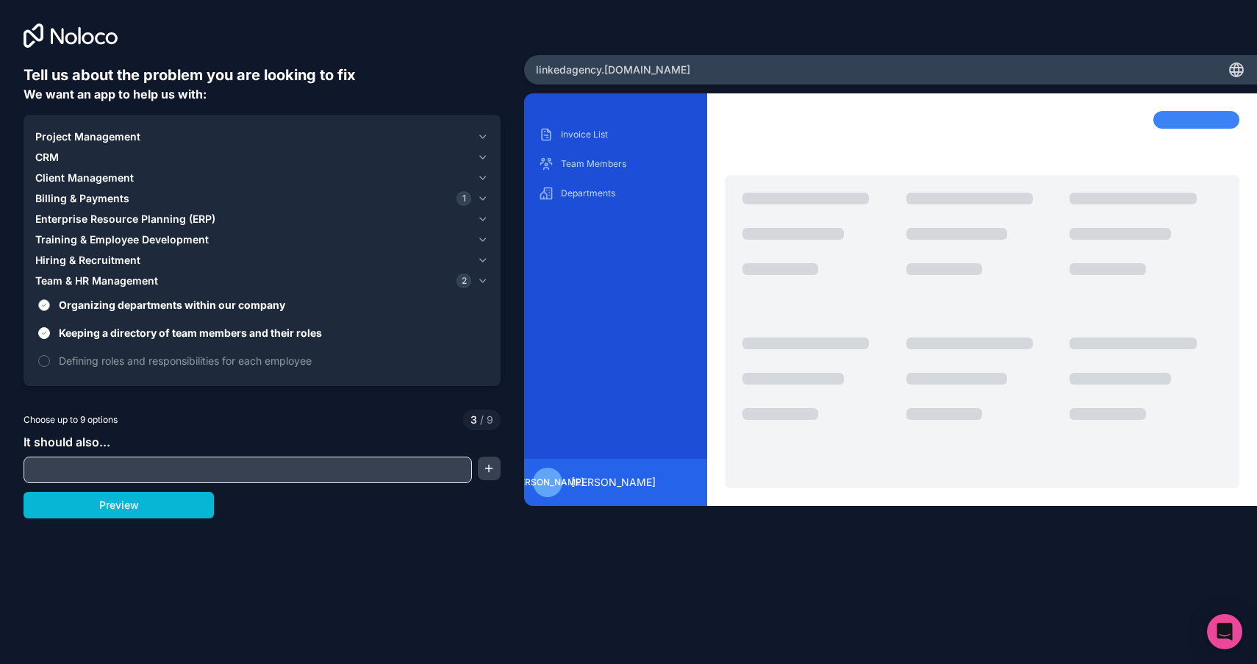
click at [50, 310] on button "Organizing departments within our company" at bounding box center [44, 305] width 12 height 12
click at [97, 331] on span "Keeping a directory of team members and their roles" at bounding box center [272, 332] width 427 height 15
click at [50, 331] on button "Keeping a directory of team members and their roles" at bounding box center [44, 333] width 12 height 12
click at [104, 367] on span "Defining roles and responsibilities for each employee" at bounding box center [272, 360] width 427 height 15
click at [50, 367] on button "Defining roles and responsibilities for each employee" at bounding box center [44, 361] width 12 height 12
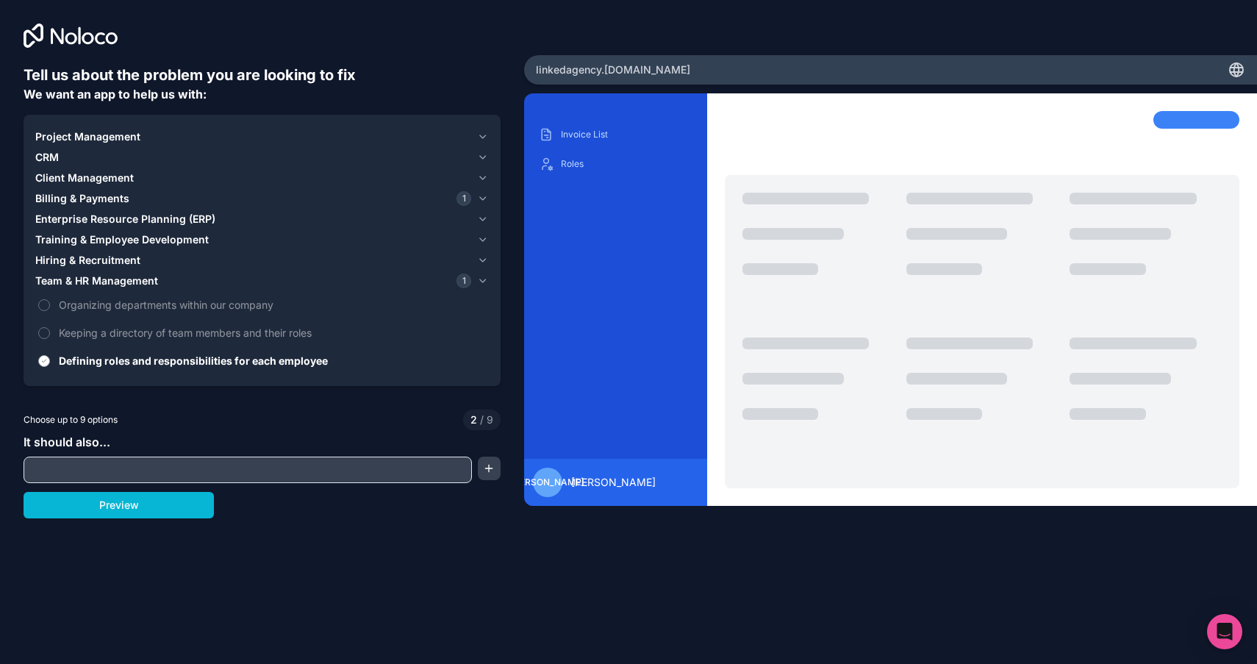
click at [109, 361] on span "Defining roles and responsibilities for each employee" at bounding box center [272, 360] width 427 height 15
click at [50, 361] on button "Defining roles and responsibilities for each employee" at bounding box center [44, 361] width 12 height 12
click at [52, 151] on span "CRM" at bounding box center [47, 157] width 24 height 15
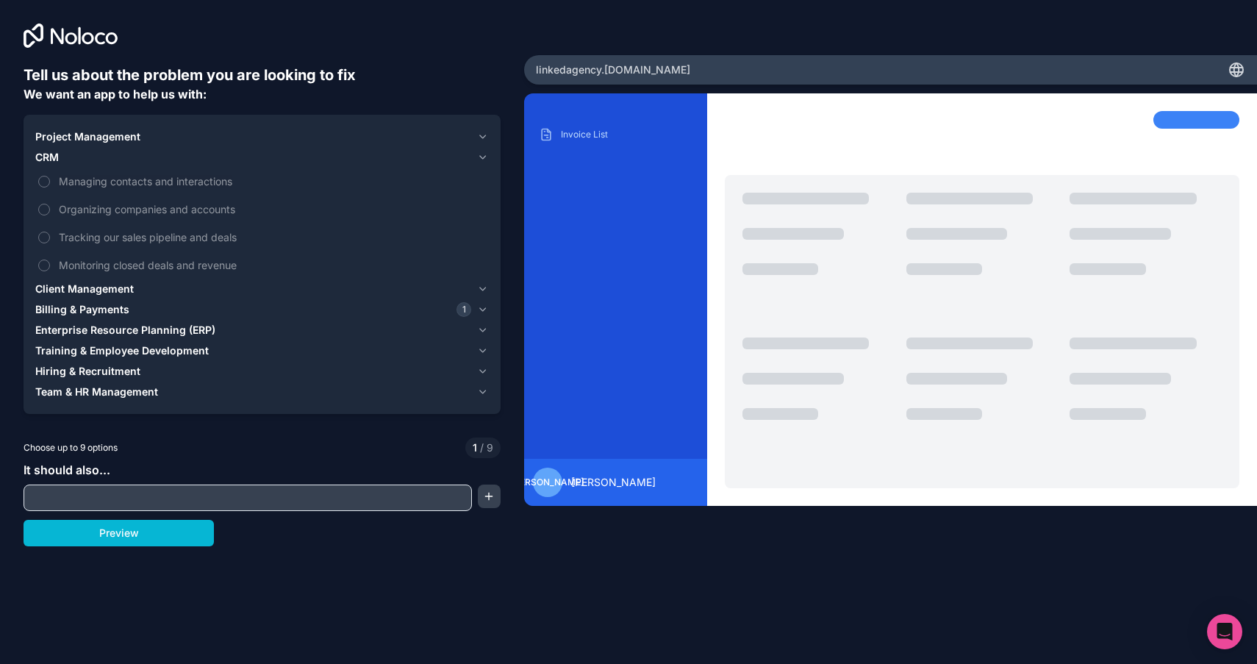
click at [65, 135] on span "Project Management" at bounding box center [87, 136] width 105 height 15
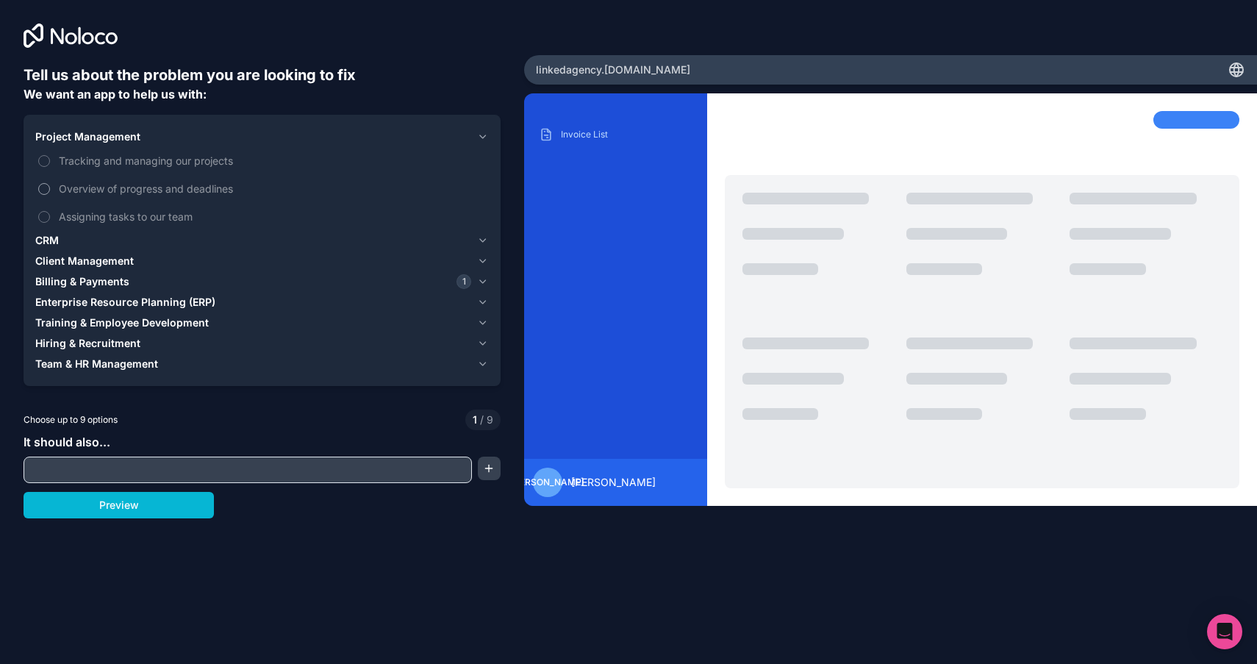
click at [92, 187] on span "Overview of progress and deadlines" at bounding box center [272, 188] width 427 height 15
click at [50, 187] on button "Overview of progress and deadlines" at bounding box center [44, 189] width 12 height 12
click at [146, 465] on input "text" at bounding box center [247, 469] width 441 height 21
type input "KPIs"
click at [494, 459] on button "button" at bounding box center [489, 468] width 22 height 24
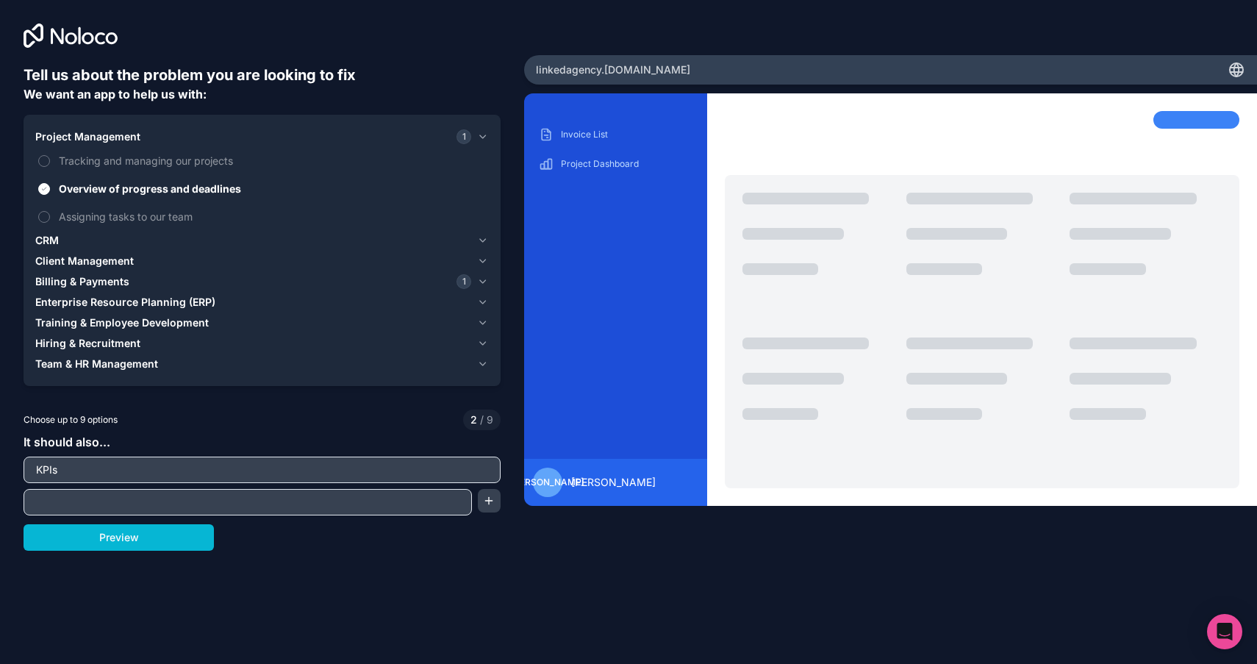
click at [409, 487] on div "It should also... KPIs" at bounding box center [262, 474] width 477 height 82
click at [581, 175] on div "Project Dashboard" at bounding box center [616, 164] width 160 height 24
click at [589, 132] on p "Invoice List" at bounding box center [627, 135] width 132 height 12
click at [286, 498] on input "text" at bounding box center [247, 502] width 441 height 21
type input "Médias"
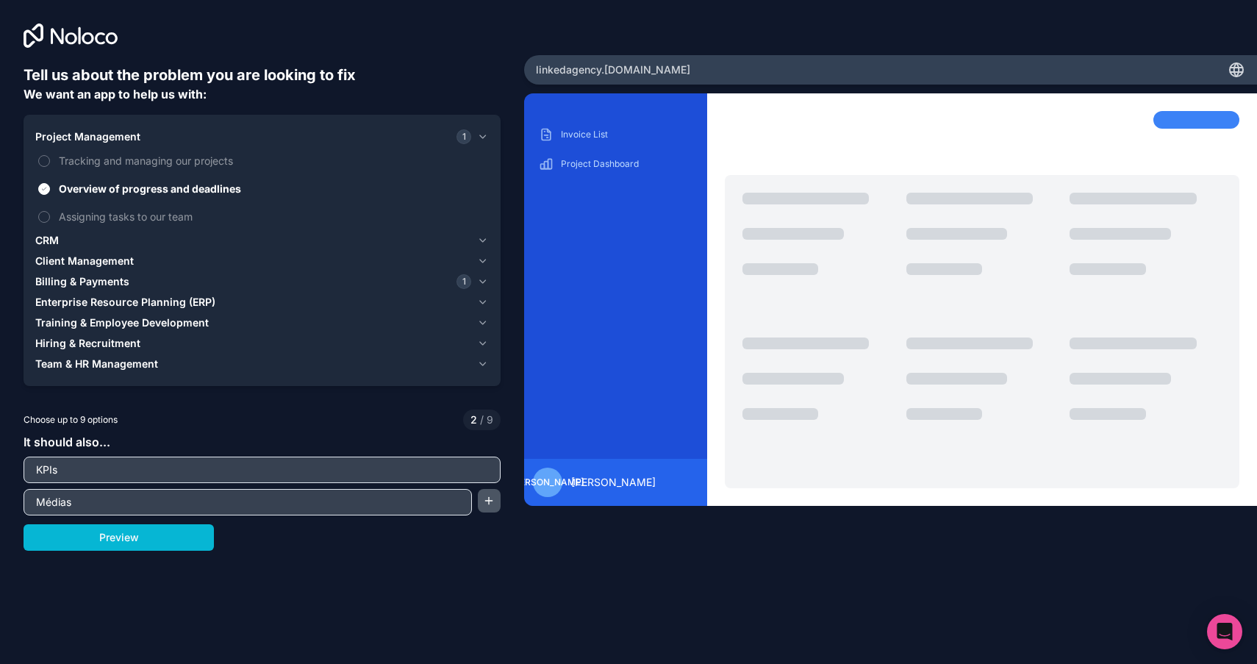
click at [488, 498] on button "button" at bounding box center [489, 501] width 22 height 24
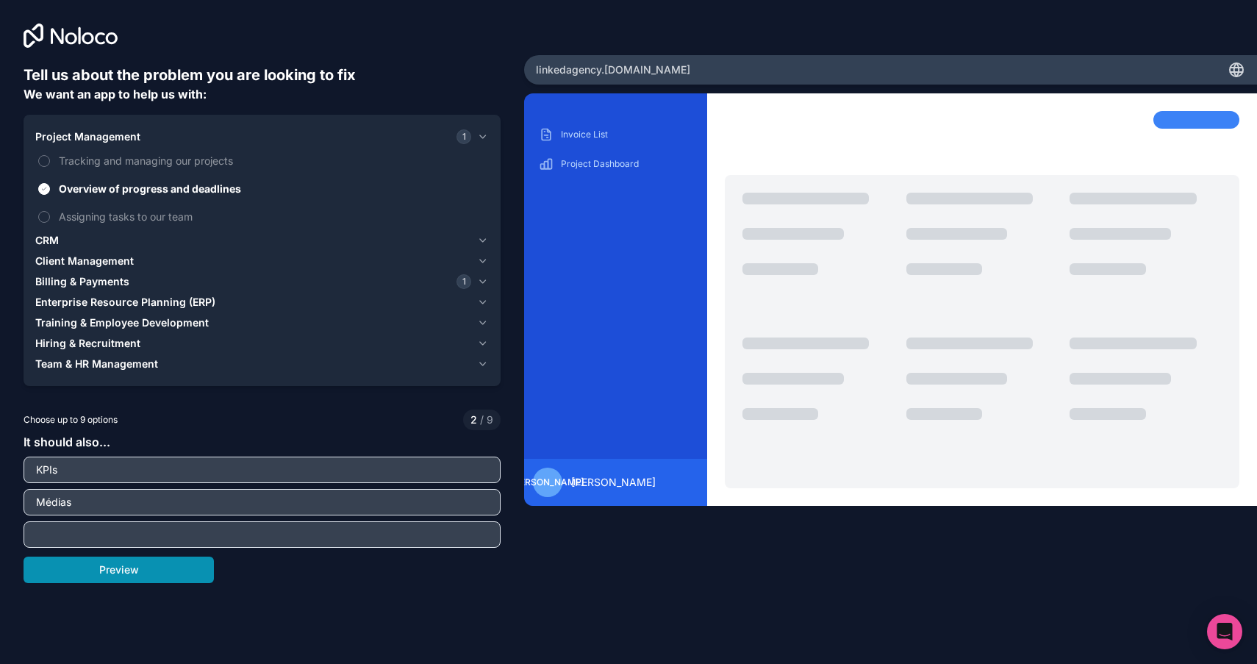
click at [182, 578] on button "Preview" at bounding box center [119, 569] width 190 height 26
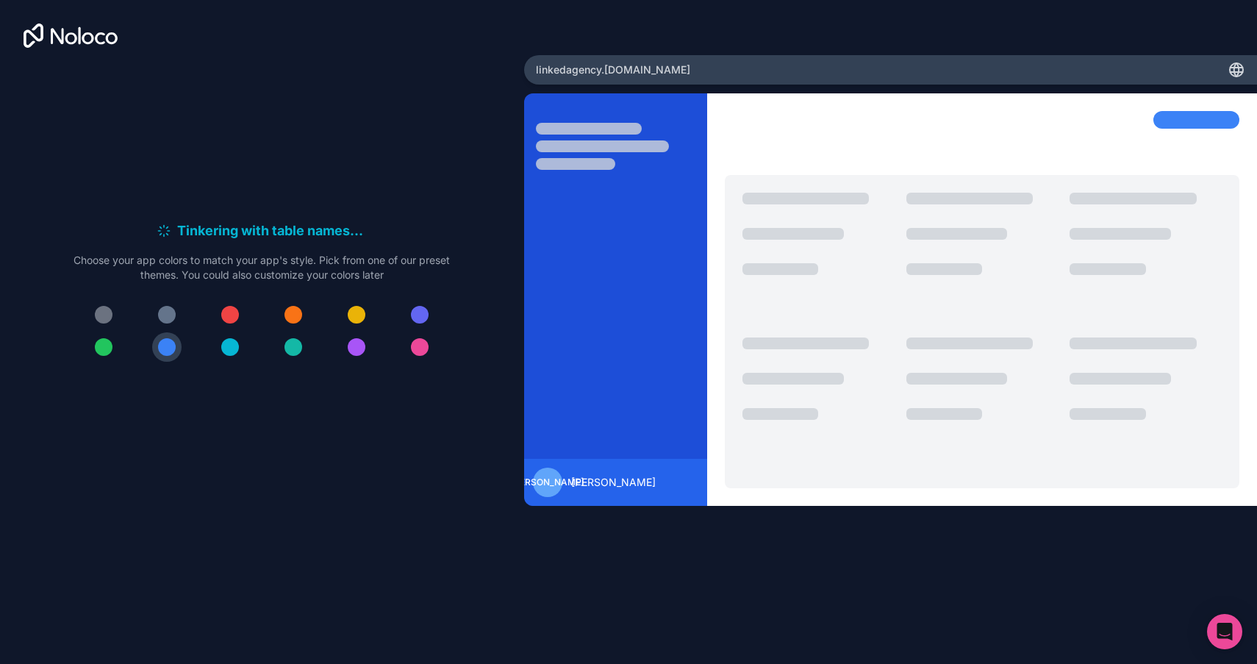
click at [212, 320] on div at bounding box center [262, 331] width 376 height 62
click at [229, 318] on div at bounding box center [230, 315] width 18 height 18
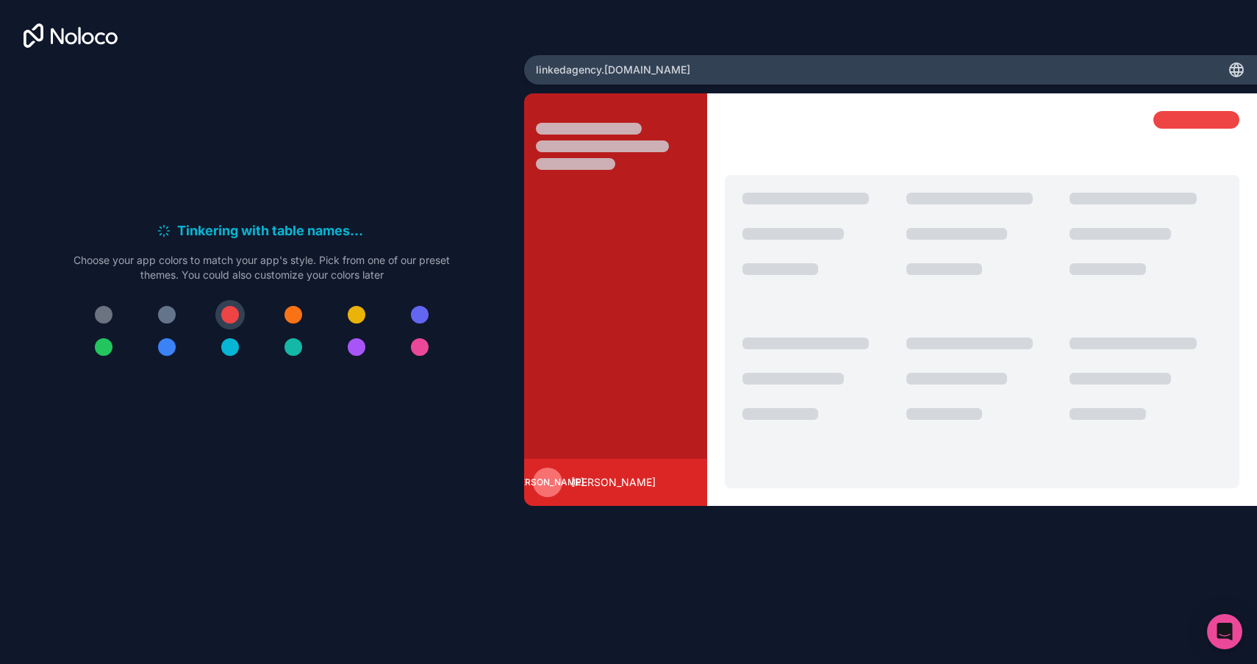
click at [164, 312] on div at bounding box center [167, 315] width 18 height 18
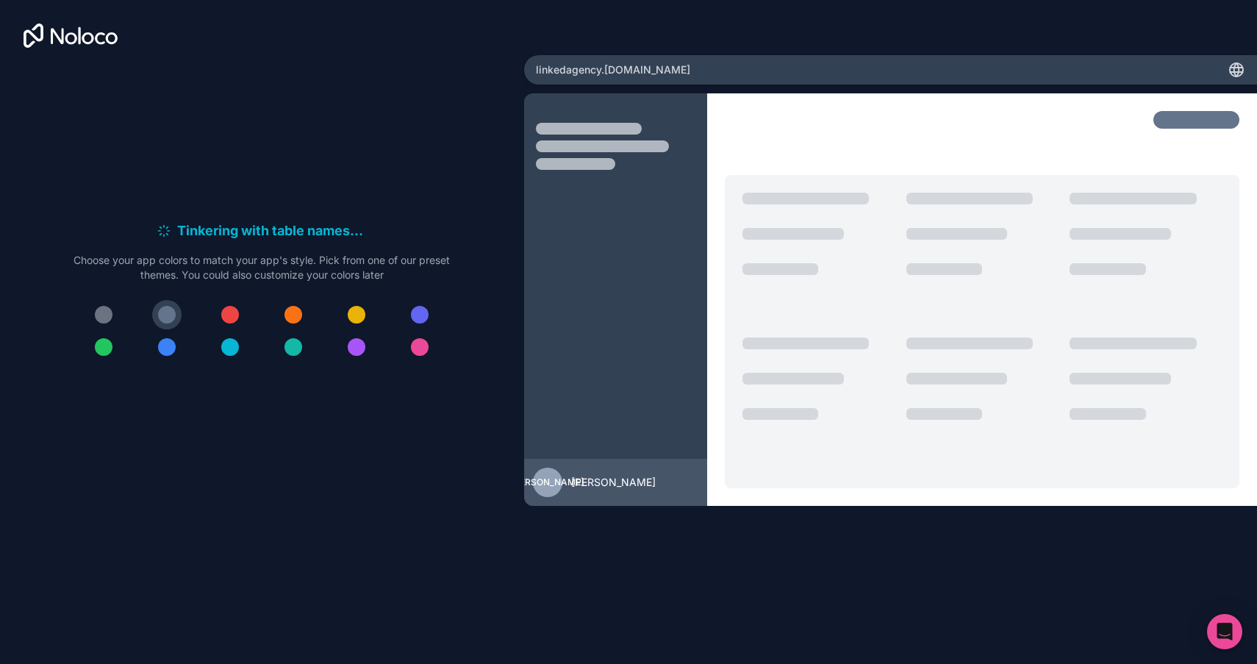
click at [239, 343] on button at bounding box center [229, 346] width 29 height 29
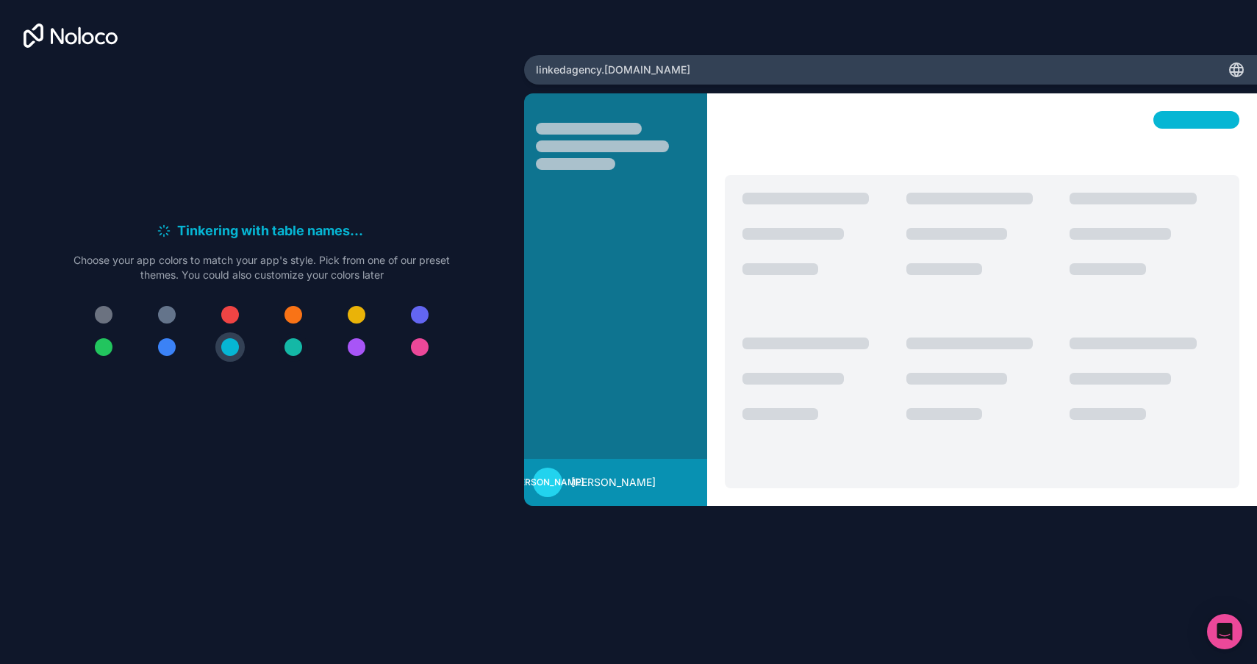
click at [282, 344] on button at bounding box center [293, 346] width 29 height 29
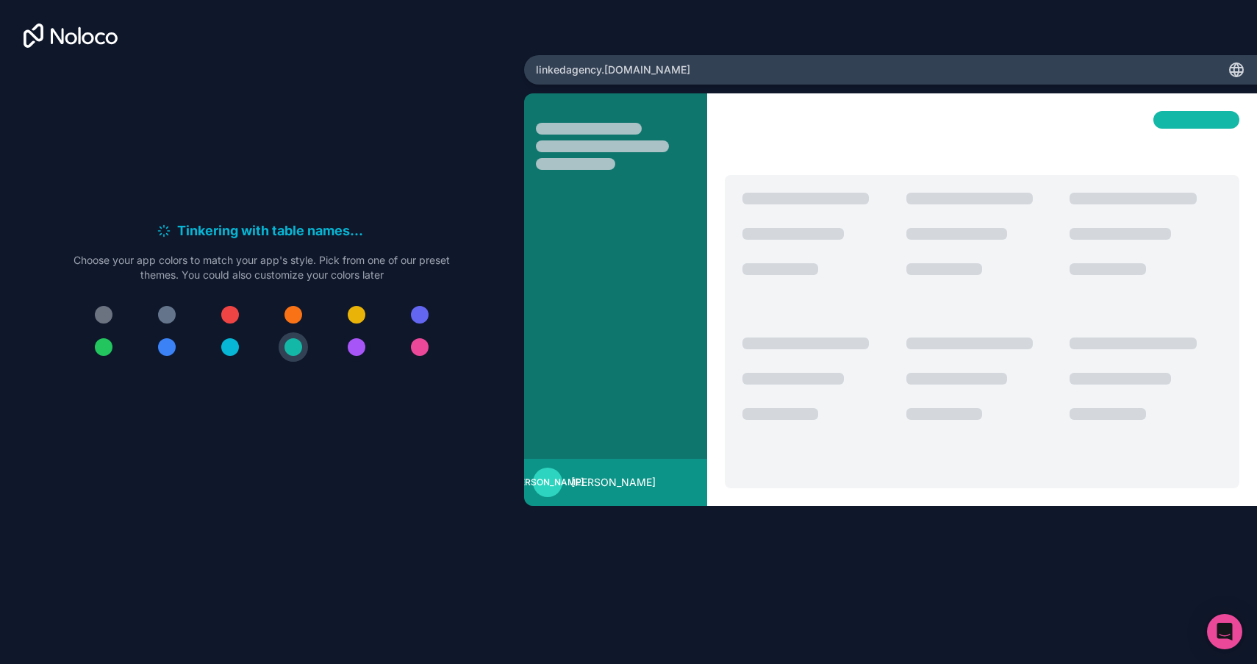
click at [351, 343] on div at bounding box center [357, 347] width 18 height 18
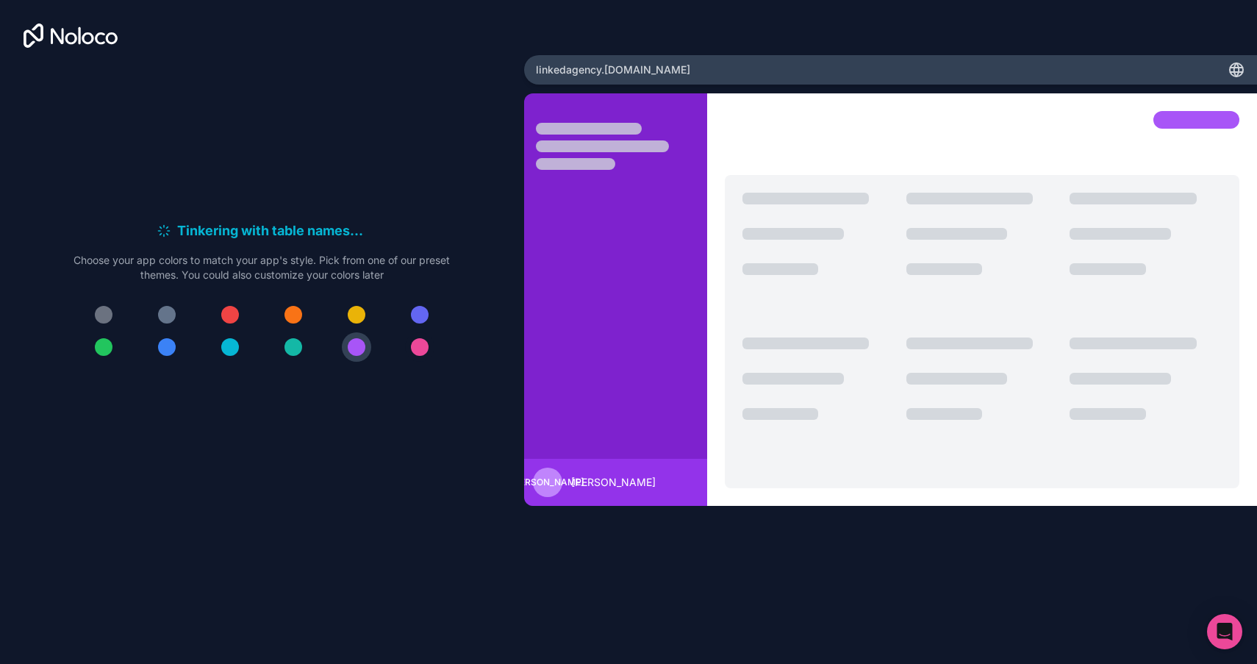
click at [417, 348] on div at bounding box center [420, 347] width 18 height 18
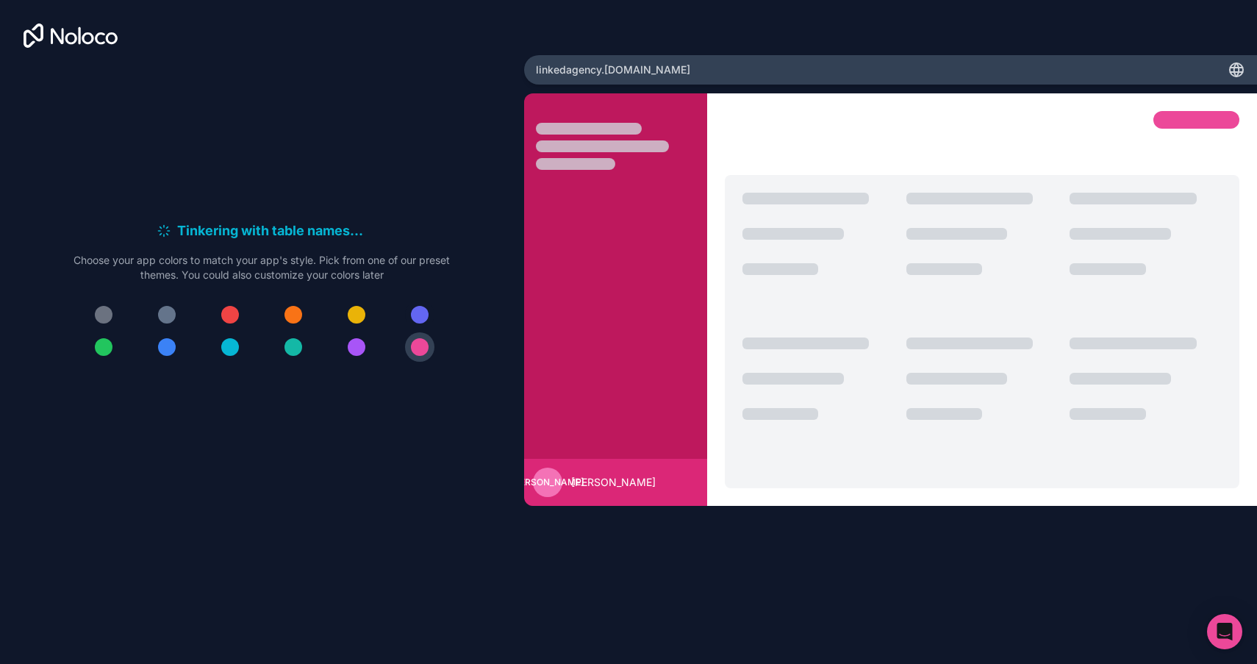
click at [430, 318] on button at bounding box center [419, 314] width 29 height 29
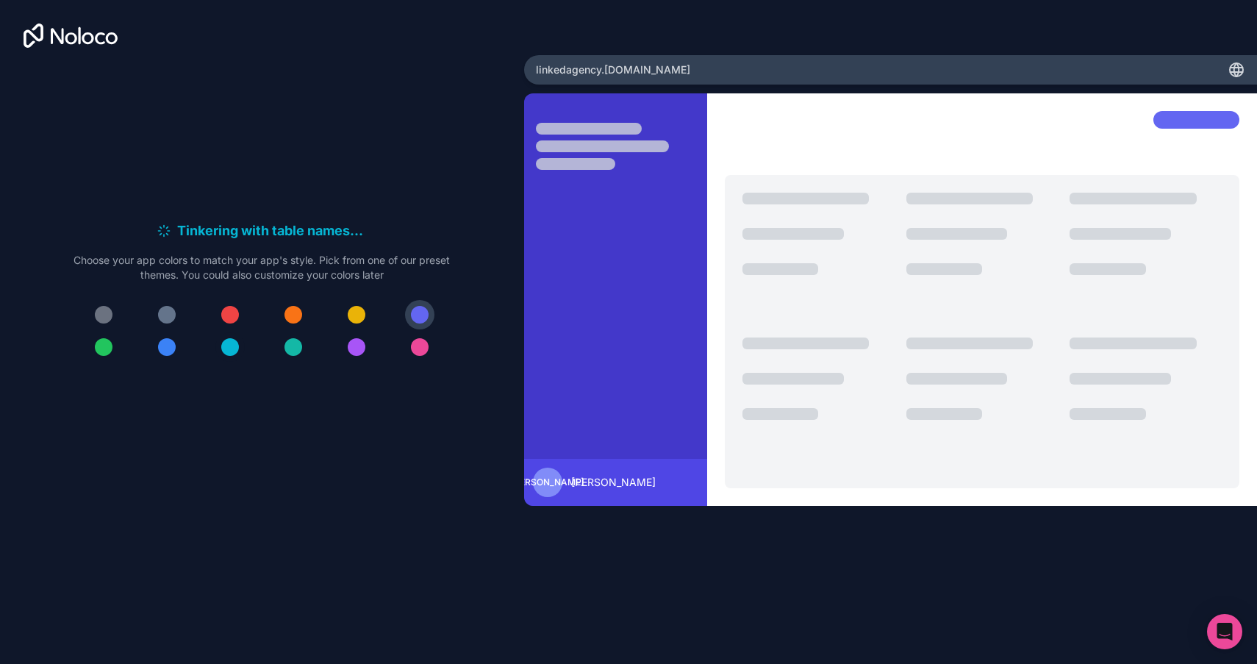
click at [235, 350] on div at bounding box center [230, 347] width 18 height 18
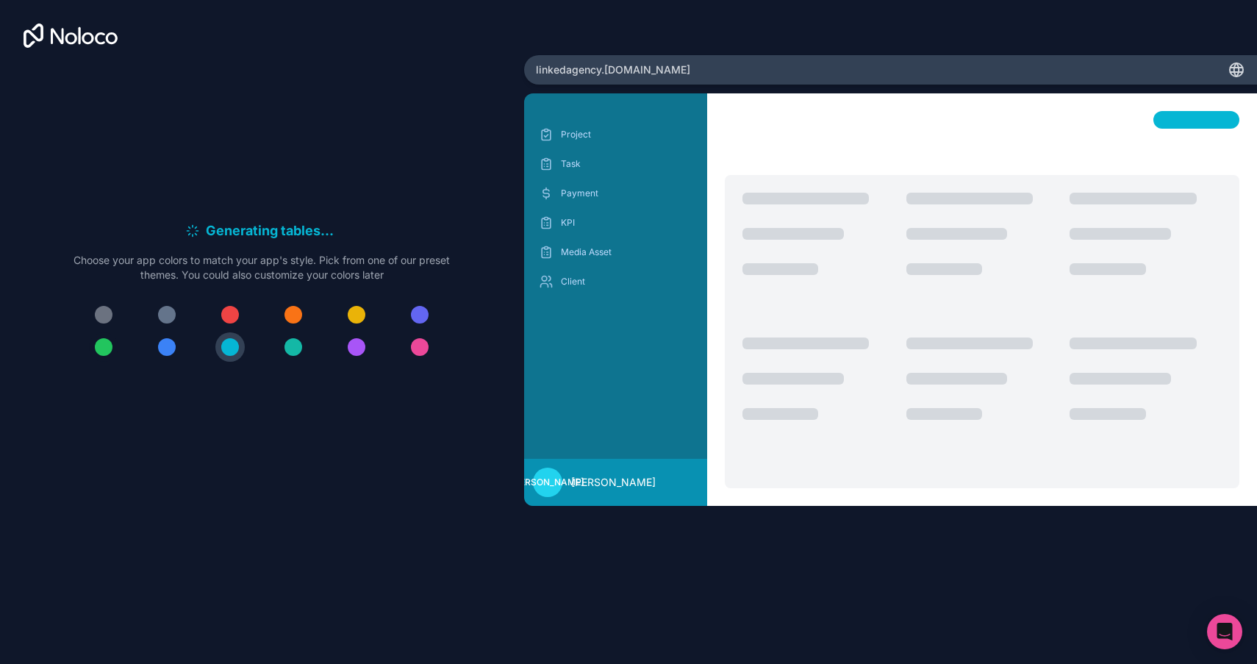
click at [116, 353] on button at bounding box center [103, 346] width 29 height 29
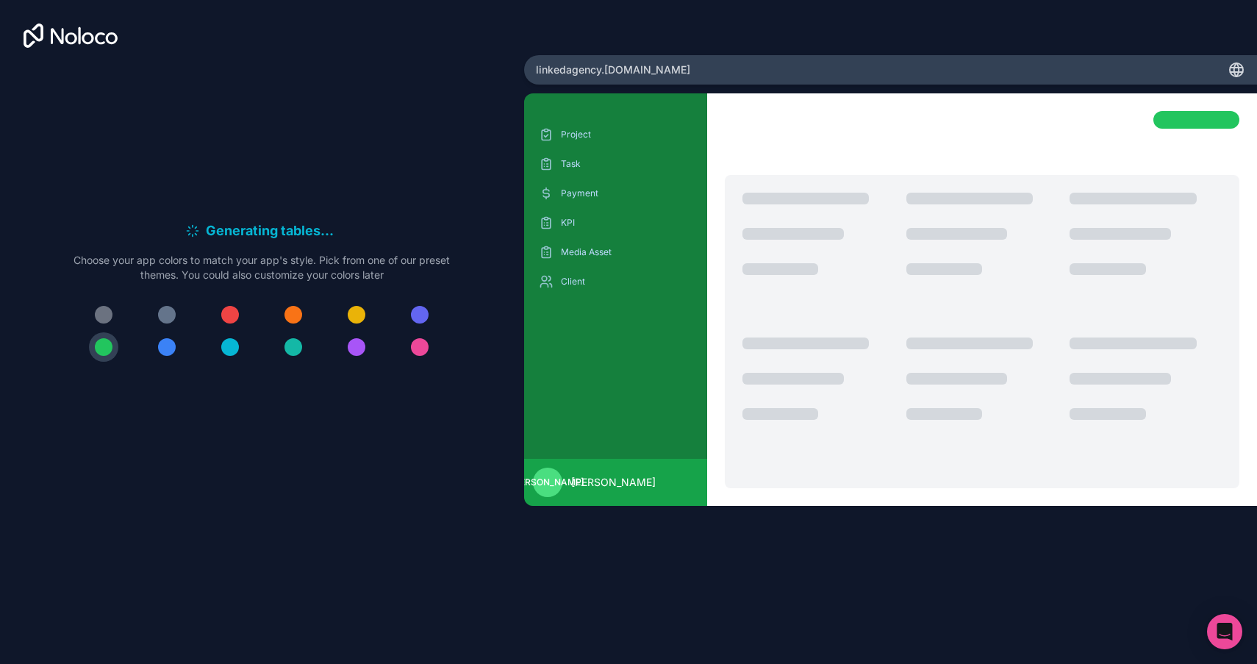
click at [122, 319] on div at bounding box center [262, 331] width 376 height 62
click at [154, 313] on button at bounding box center [166, 314] width 29 height 29
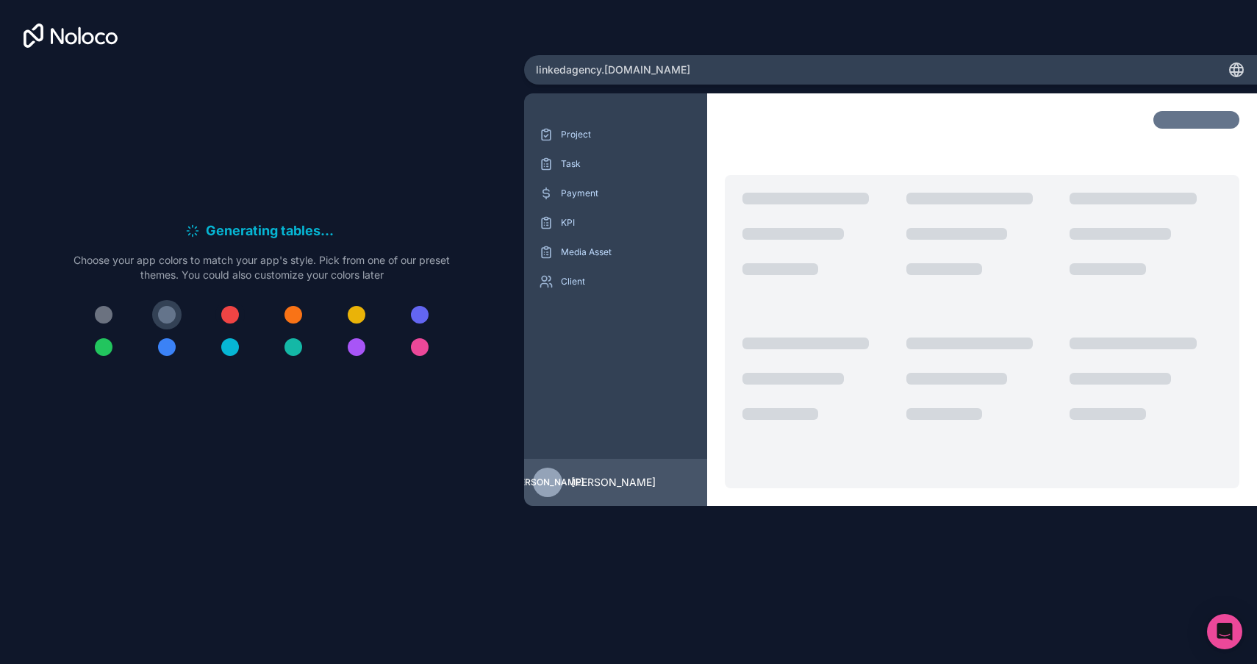
click at [241, 314] on button at bounding box center [229, 314] width 29 height 29
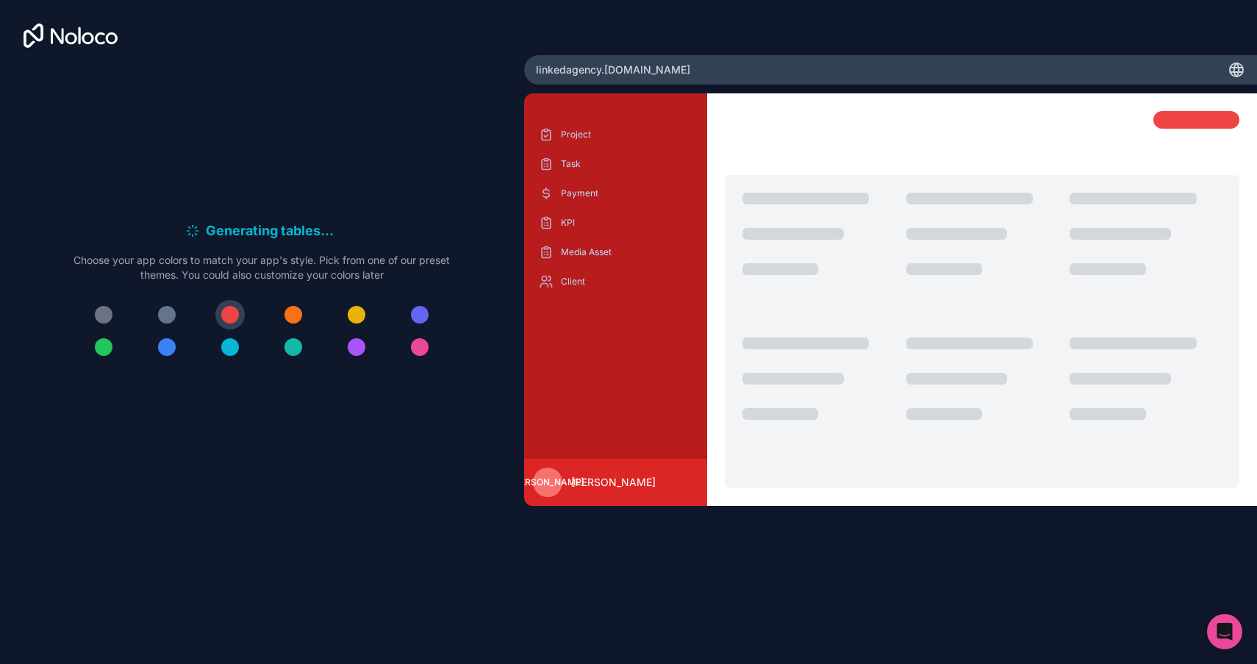
click at [345, 313] on button at bounding box center [356, 314] width 29 height 29
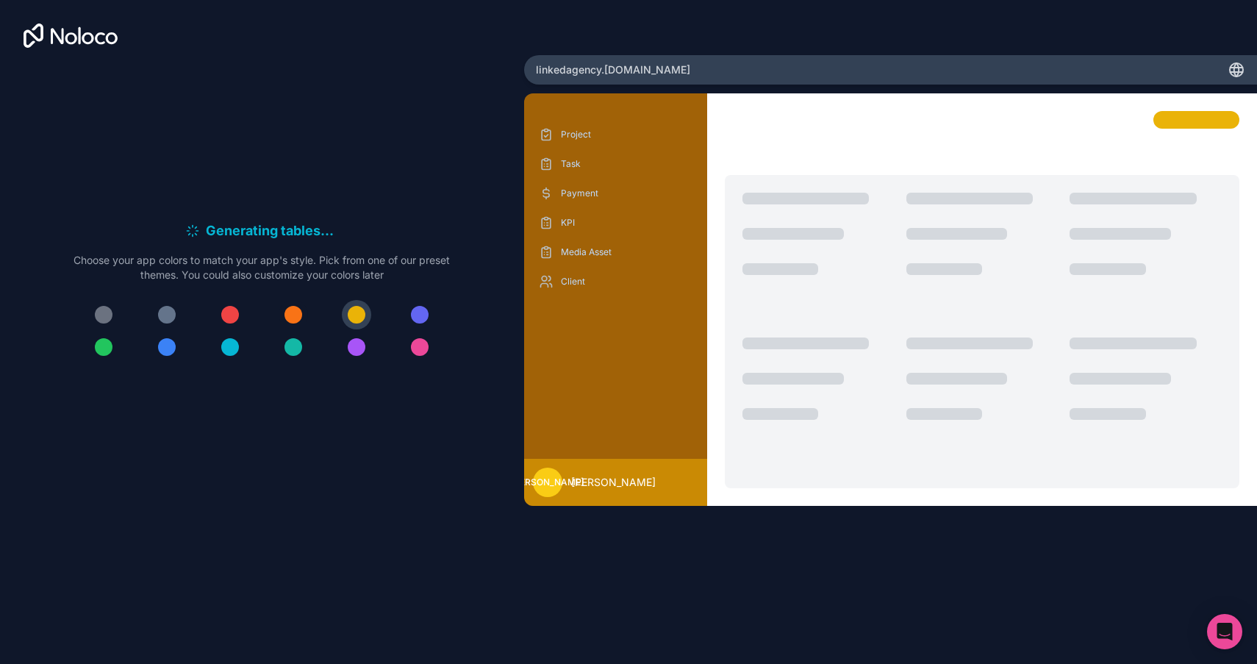
click at [295, 318] on div at bounding box center [293, 315] width 18 height 18
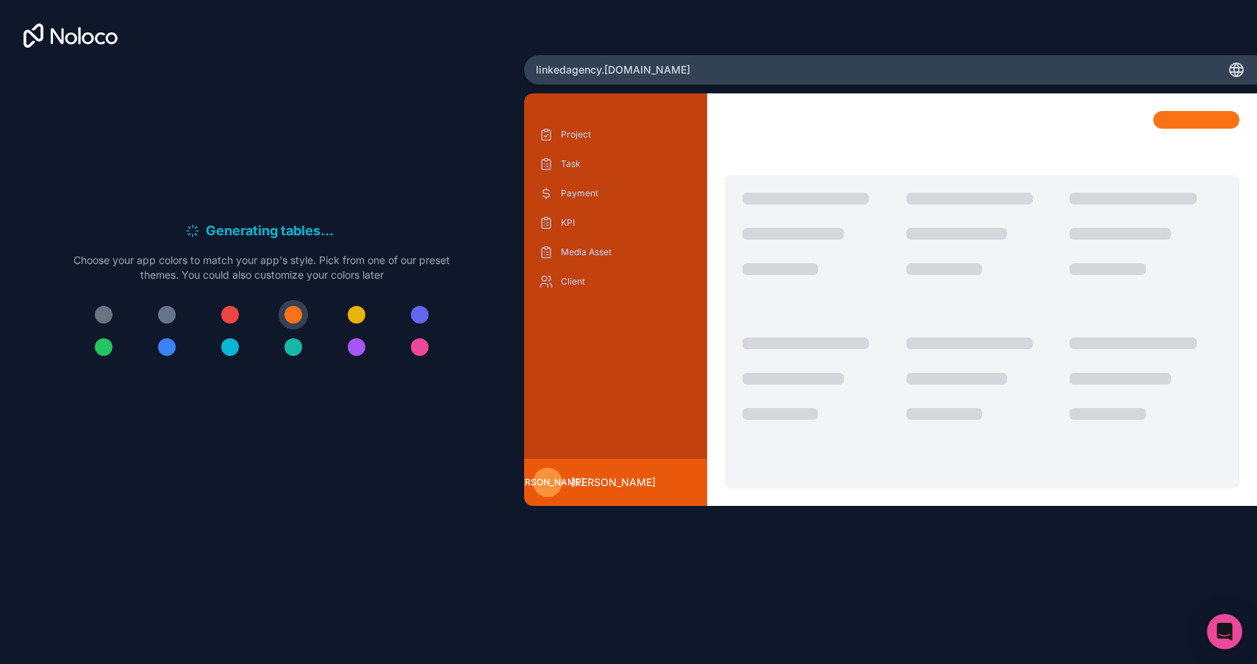
click at [354, 341] on div at bounding box center [357, 347] width 18 height 18
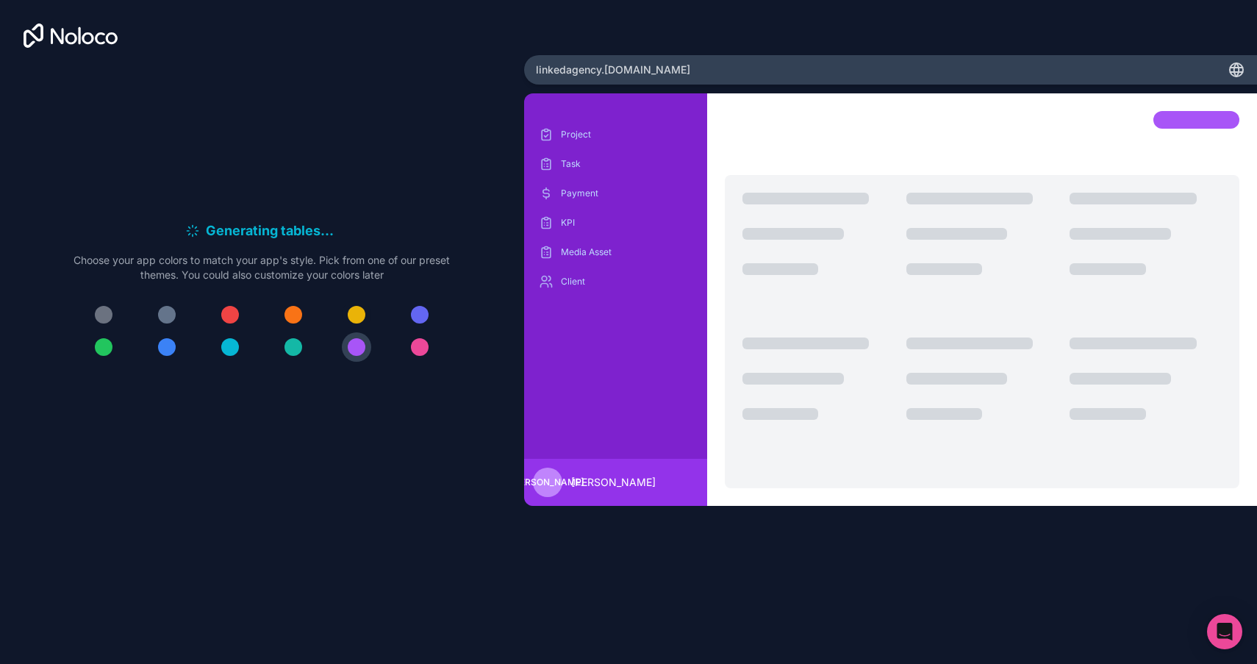
click at [358, 317] on div at bounding box center [357, 315] width 18 height 18
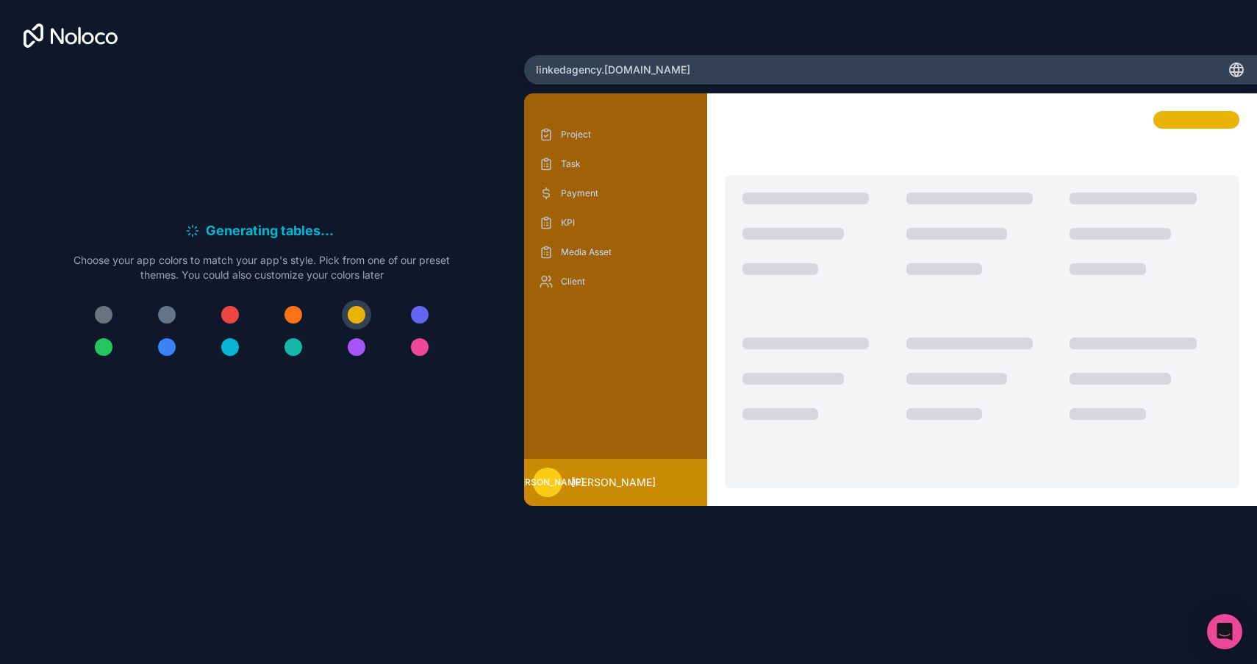
click at [424, 318] on div at bounding box center [420, 315] width 18 height 18
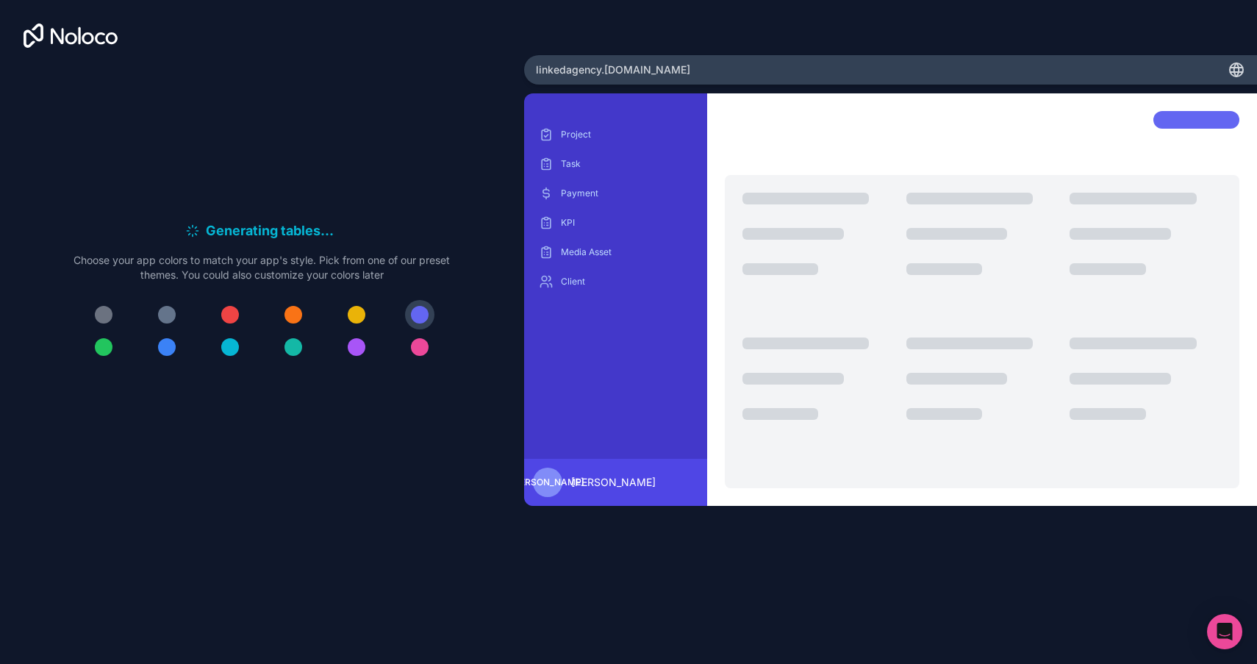
click at [307, 353] on div at bounding box center [262, 331] width 376 height 62
click at [294, 353] on div at bounding box center [293, 347] width 18 height 18
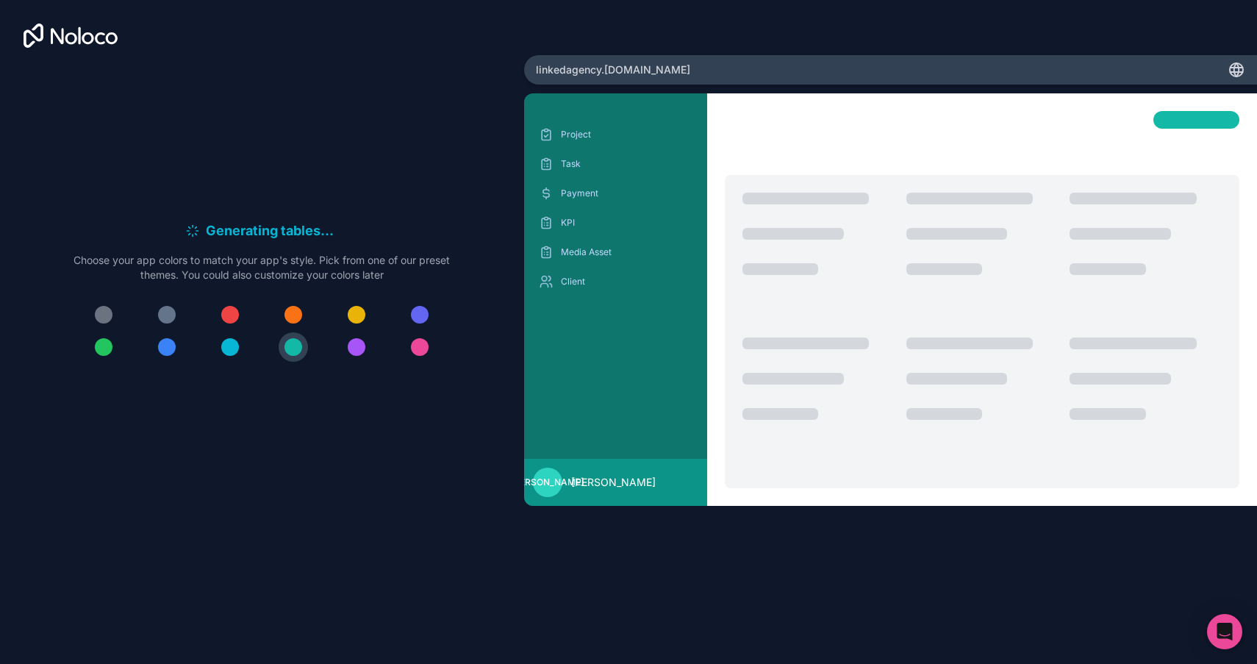
click at [228, 348] on div at bounding box center [230, 347] width 18 height 18
